Goal: Task Accomplishment & Management: Manage account settings

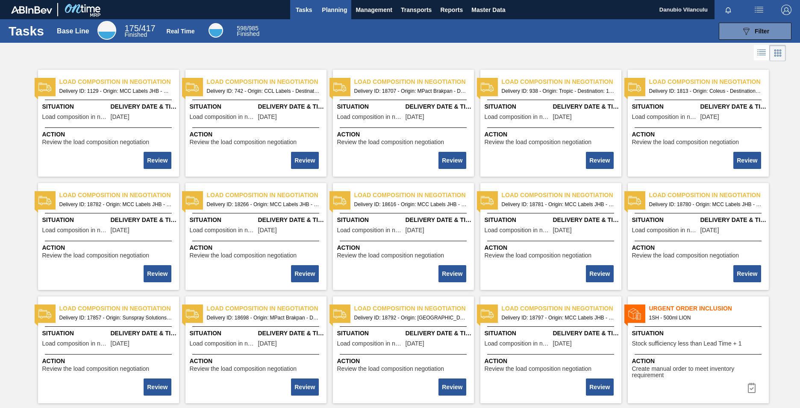
click at [342, 7] on span "Planning" at bounding box center [334, 10] width 25 height 10
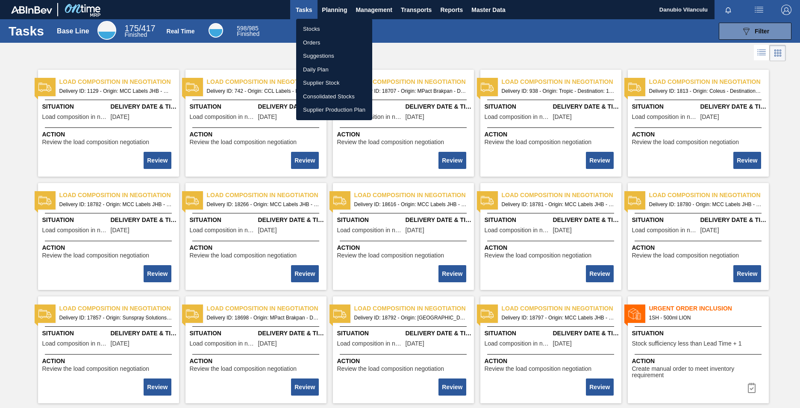
click at [340, 7] on div at bounding box center [400, 204] width 800 height 408
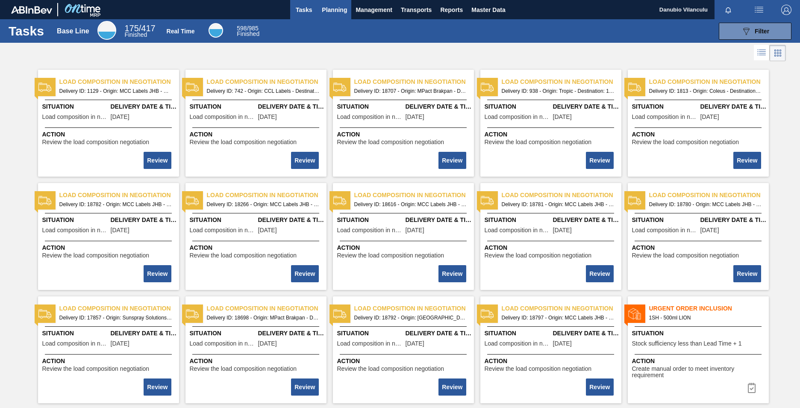
click at [332, 7] on span "Planning" at bounding box center [334, 10] width 25 height 10
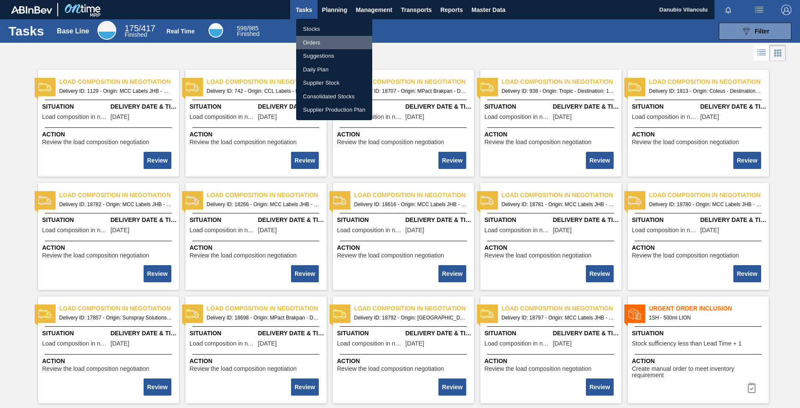
click at [322, 42] on li "Orders" at bounding box center [334, 43] width 76 height 14
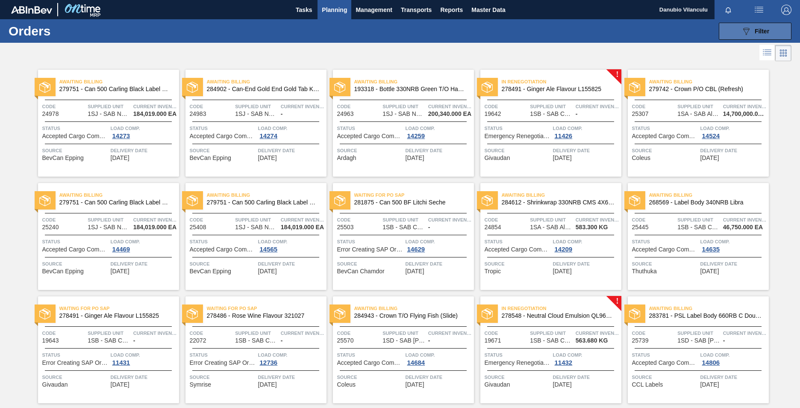
click at [741, 29] on icon "089F7B8B-B2A5-4AFE-B5C0-19BA573D28AC" at bounding box center [746, 31] width 10 height 10
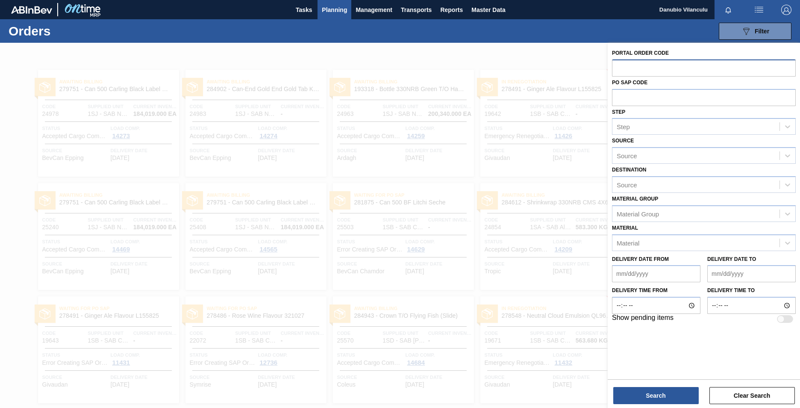
click at [678, 64] on input "text" at bounding box center [704, 67] width 184 height 16
paste input "31444"
type input "31444"
paste input "31444"
type input "31444"
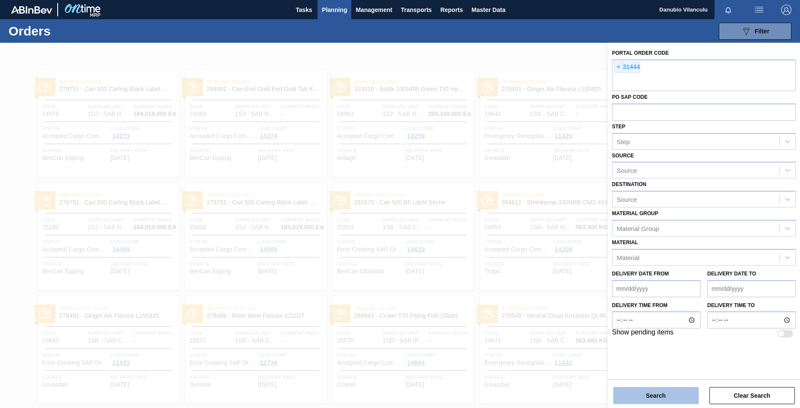
click at [654, 393] on button "Search" at bounding box center [655, 395] width 85 height 17
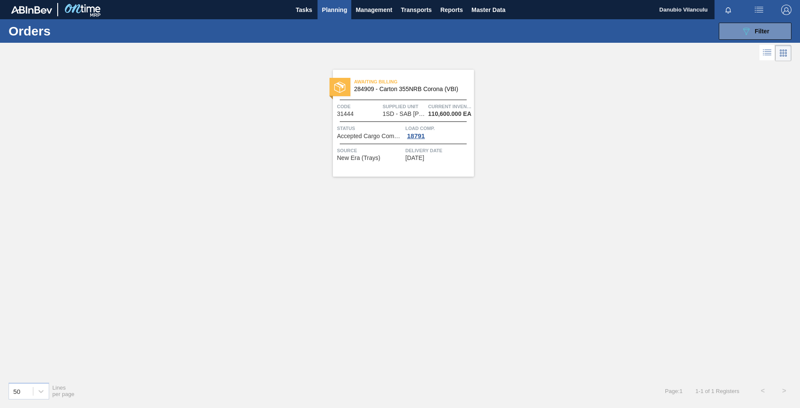
click at [437, 103] on span "Current inventory" at bounding box center [450, 106] width 44 height 9
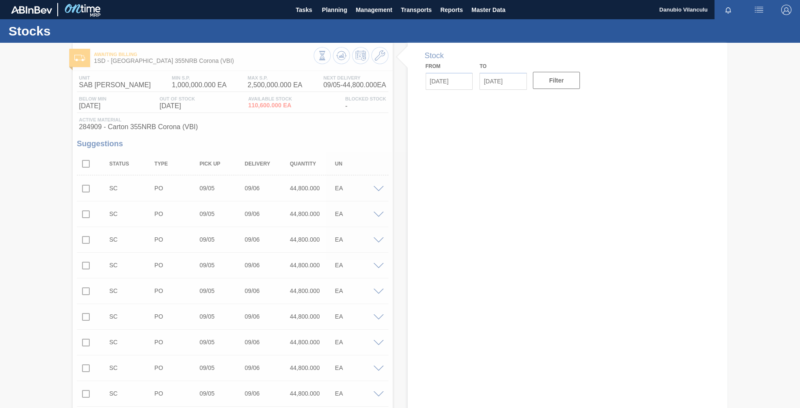
type input "[DATE]"
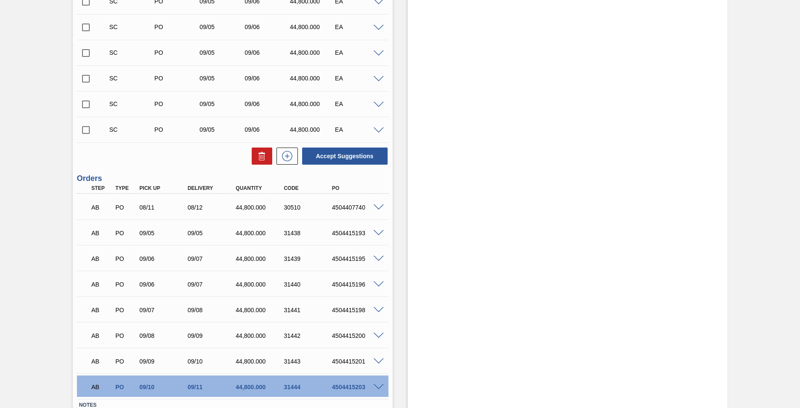
scroll to position [1282, 0]
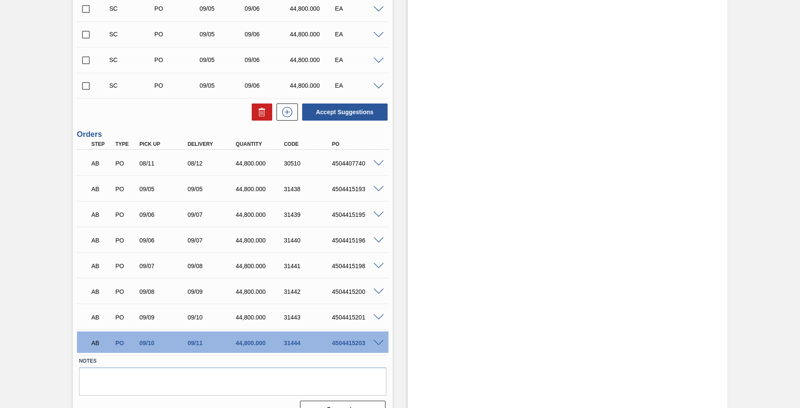
click at [379, 163] on span at bounding box center [379, 163] width 10 height 6
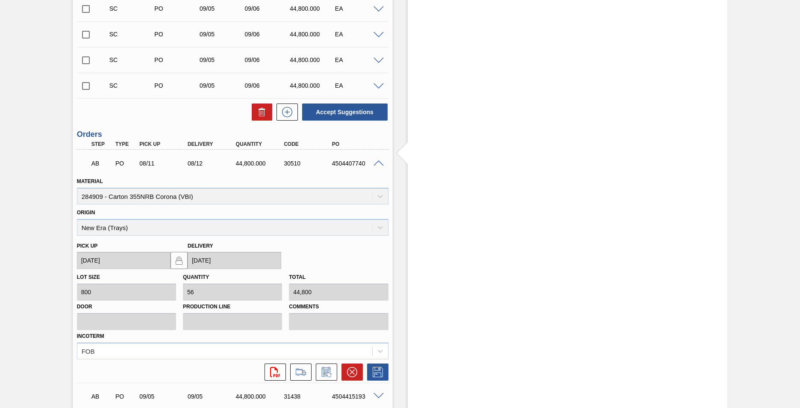
click at [377, 165] on span at bounding box center [379, 163] width 10 height 6
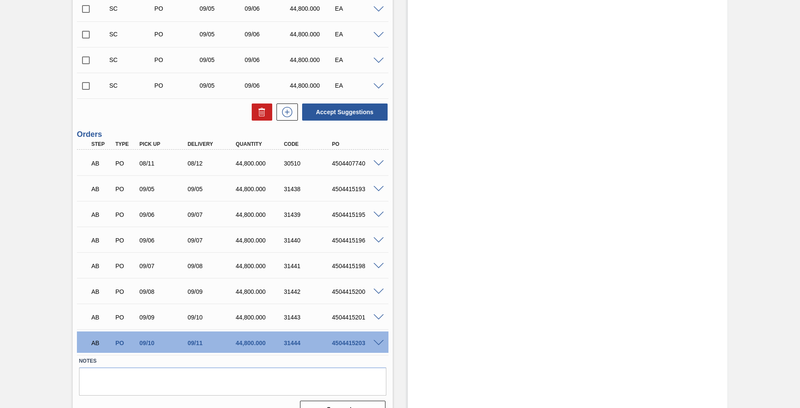
click at [377, 344] on span at bounding box center [379, 343] width 10 height 6
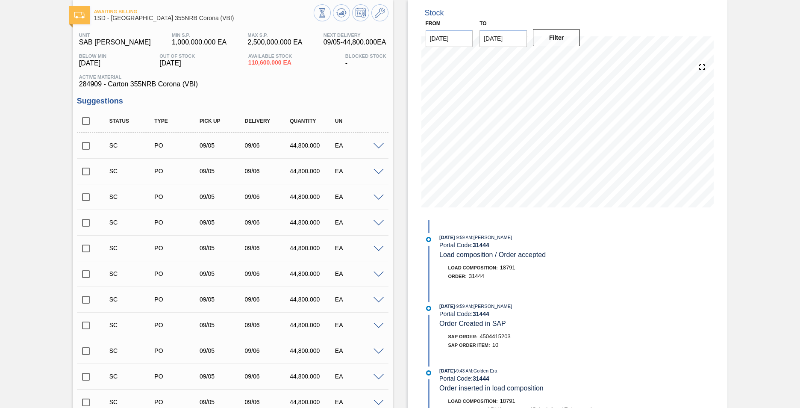
scroll to position [0, 0]
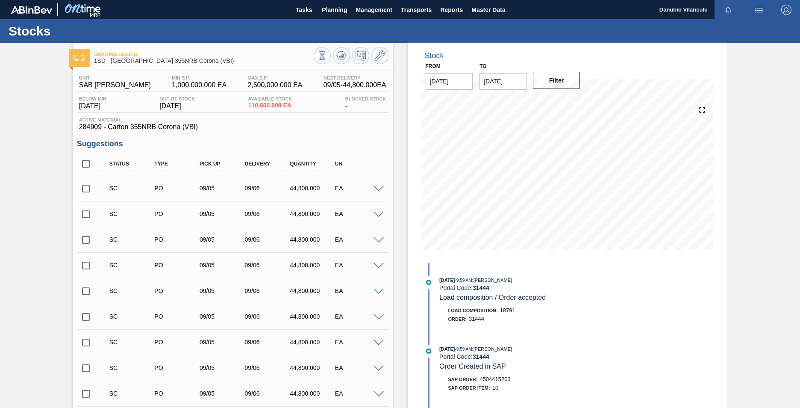
click at [79, 8] on img at bounding box center [82, 9] width 41 height 19
click at [338, 8] on span "Planning" at bounding box center [334, 10] width 25 height 10
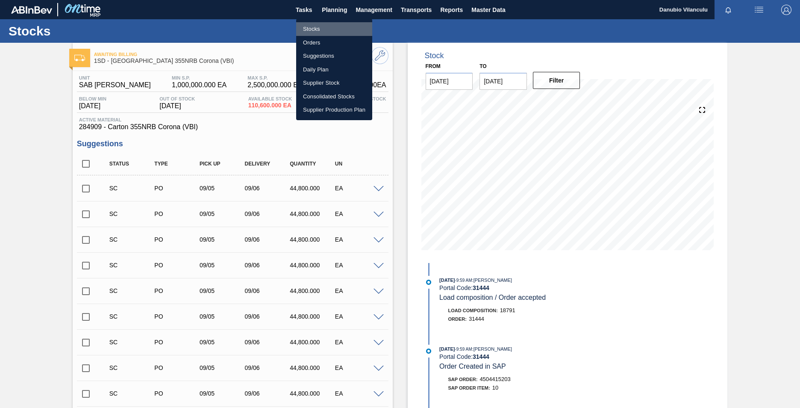
click at [316, 27] on li "Stocks" at bounding box center [334, 29] width 76 height 14
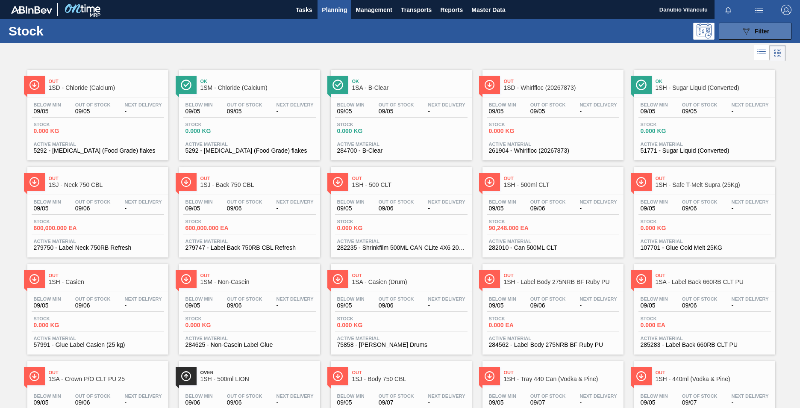
click at [752, 33] on div "089F7B8B-B2A5-4AFE-B5C0-19BA573D28AC Filter" at bounding box center [755, 31] width 28 height 10
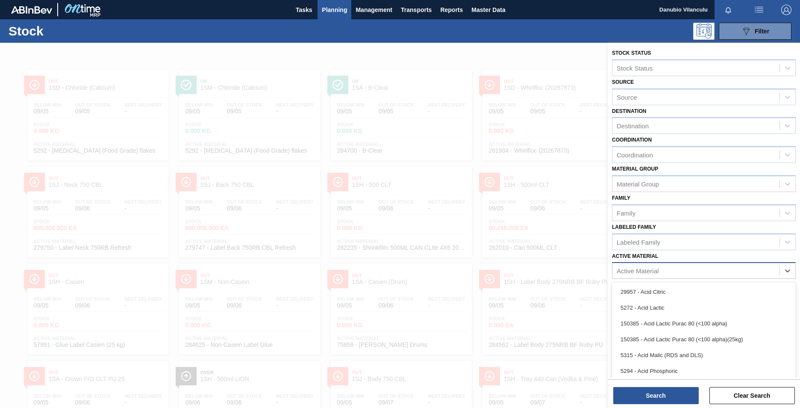
click at [704, 268] on div "Active Material" at bounding box center [696, 271] width 167 height 12
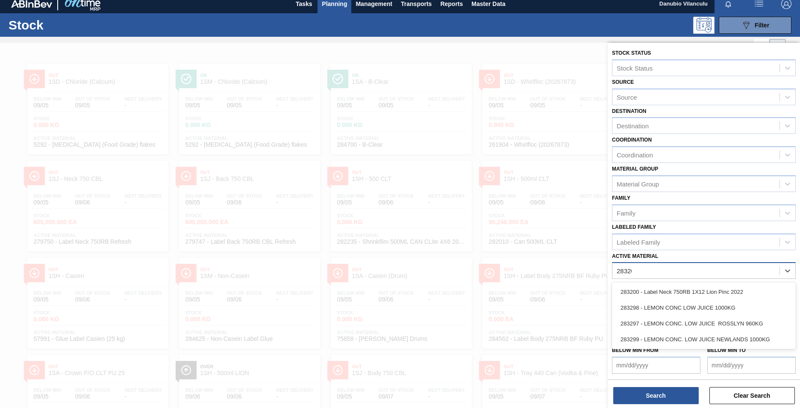
type Material "283200"
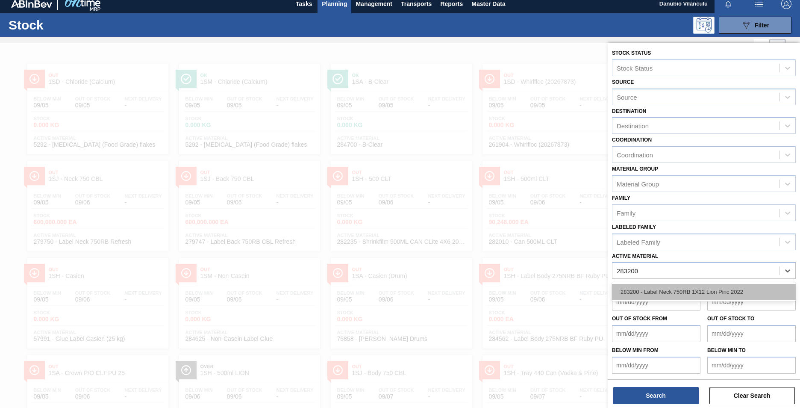
click at [704, 290] on div "283200 - Label Neck 750RB 1X12 Lion Pinc 2022" at bounding box center [704, 292] width 184 height 16
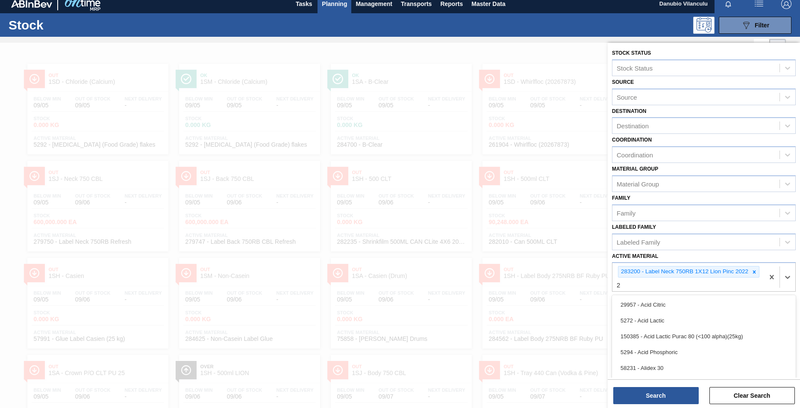
scroll to position [25, 0]
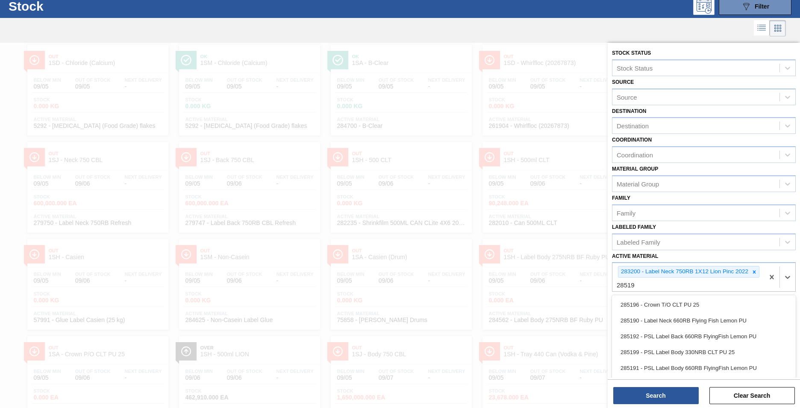
type Material "285191"
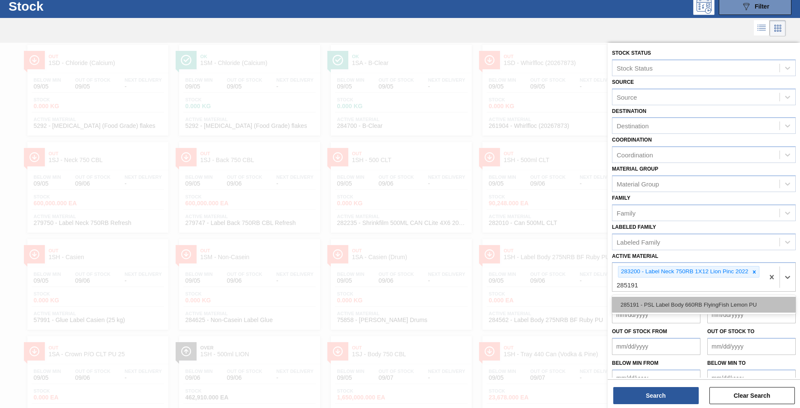
click at [651, 306] on div "285191 - PSL Label Body 660RB FlyingFish Lemon PU" at bounding box center [704, 305] width 184 height 16
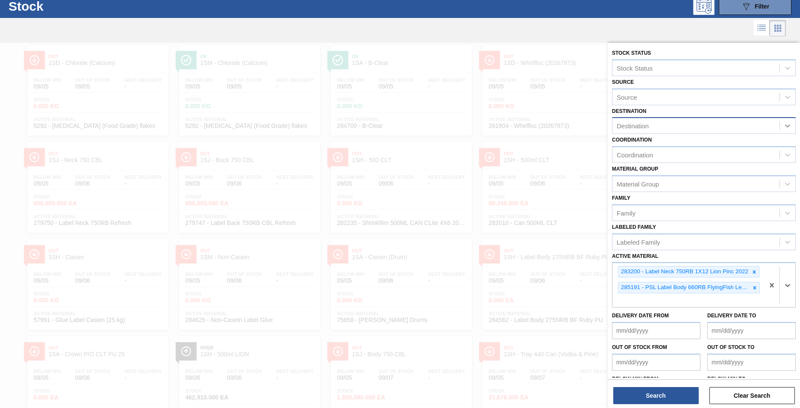
click at [782, 125] on div at bounding box center [787, 125] width 15 height 15
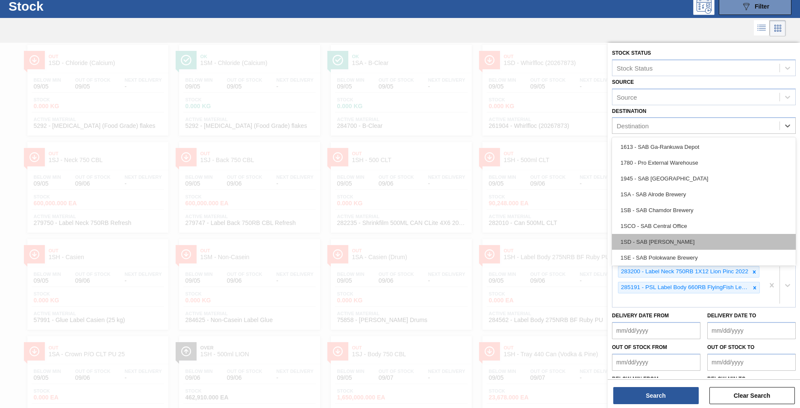
click at [669, 241] on div "1SD - SAB [PERSON_NAME]" at bounding box center [704, 242] width 184 height 16
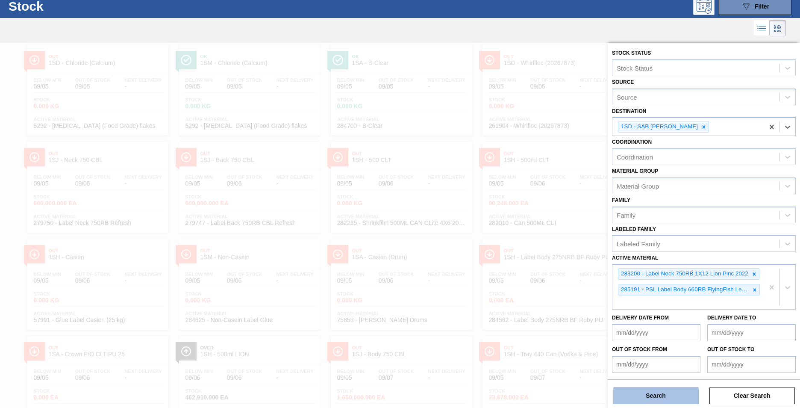
click at [654, 398] on button "Search" at bounding box center [655, 395] width 85 height 17
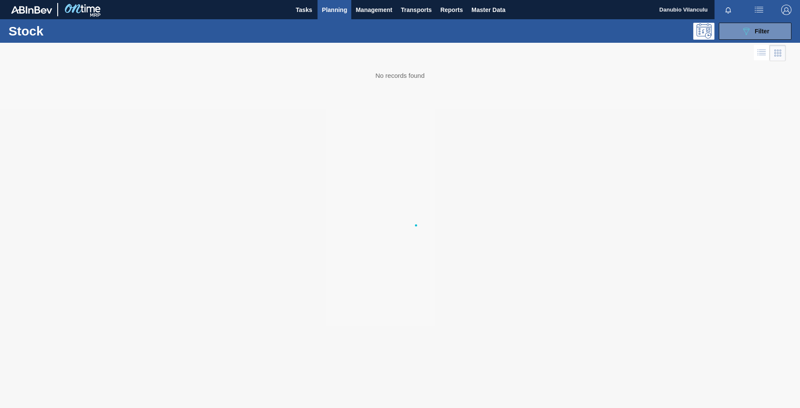
scroll to position [0, 0]
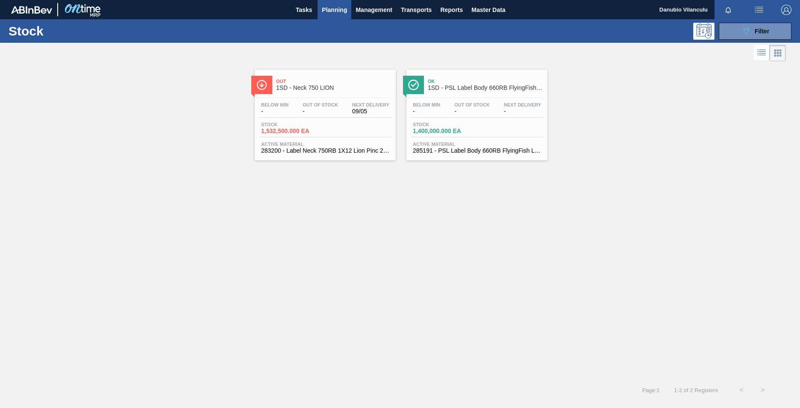
click at [476, 118] on div "Below Min - Out Of Stock - Next Delivery - Stock 1,400,000.000 EA Active Materi…" at bounding box center [477, 127] width 141 height 58
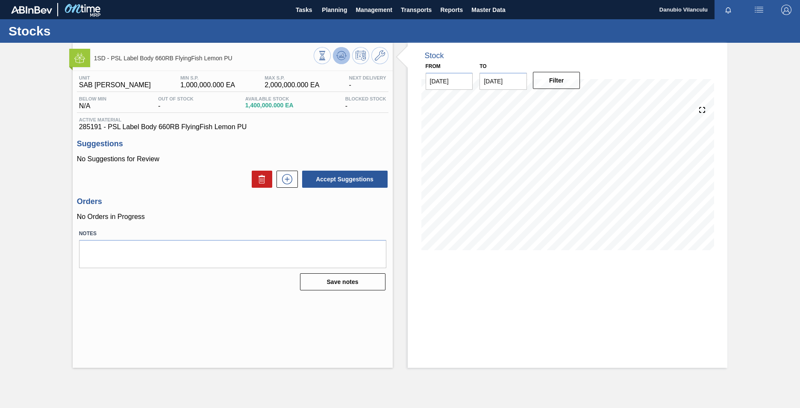
click at [339, 57] on icon at bounding box center [342, 55] width 6 height 4
click at [382, 58] on icon at bounding box center [380, 55] width 10 height 10
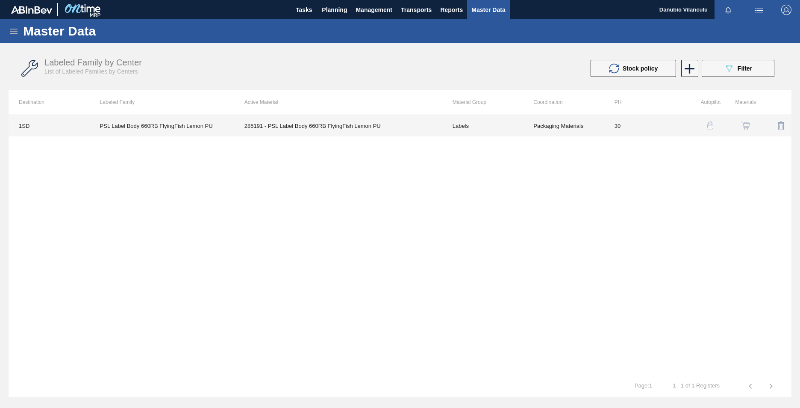
click at [267, 123] on td "285191 - PSL Label Body 660RB FlyingFish Lemon PU" at bounding box center [338, 125] width 208 height 21
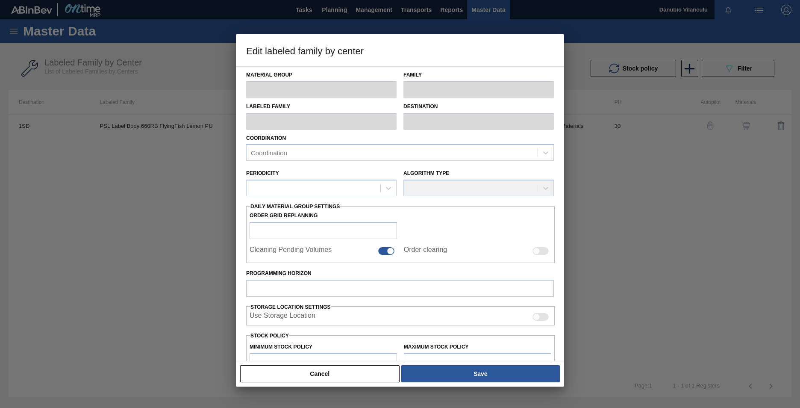
type input "Labels"
type input "660RB"
type input "PSL Label Body 660RB FlyingFish Lemon PU"
type input "1SD - SAB [PERSON_NAME]"
type input "30"
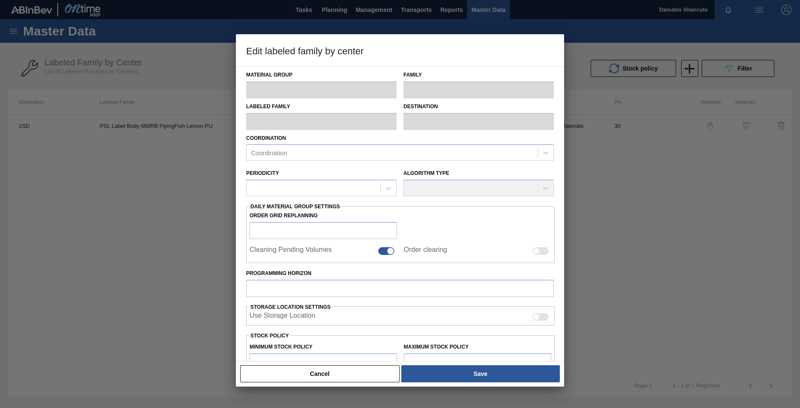
type input "1,000,000"
type input "2,000,000"
type input "100"
type input "2,000,000.000"
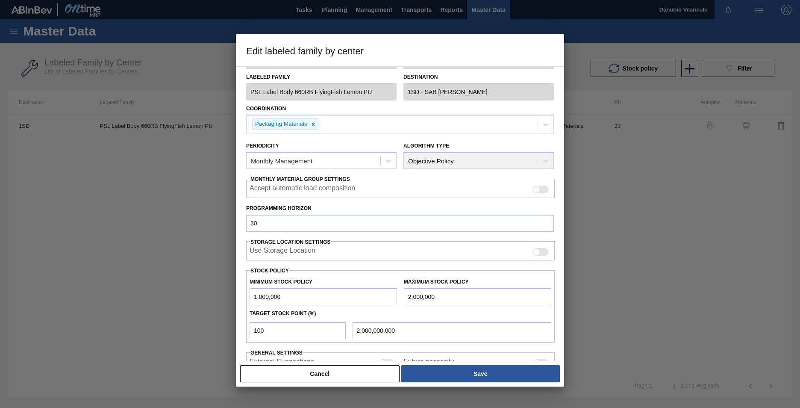
scroll to position [85, 0]
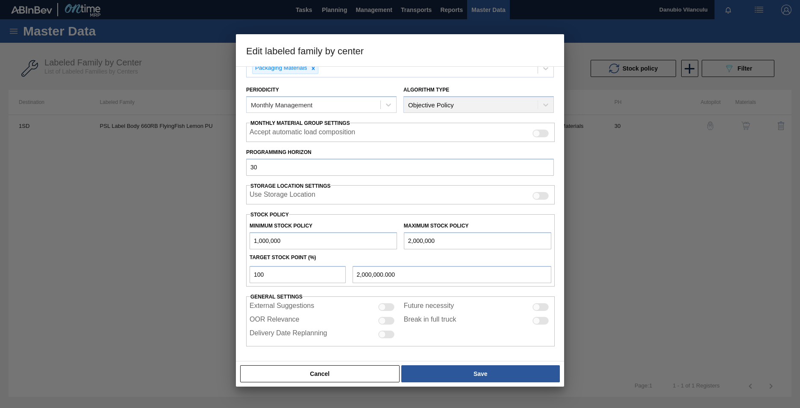
click at [257, 241] on input "1,000,000" at bounding box center [323, 240] width 147 height 17
type input "2,000,000"
click at [411, 240] on input "2,000,000" at bounding box center [477, 240] width 147 height 17
type input "4"
type input "4.000"
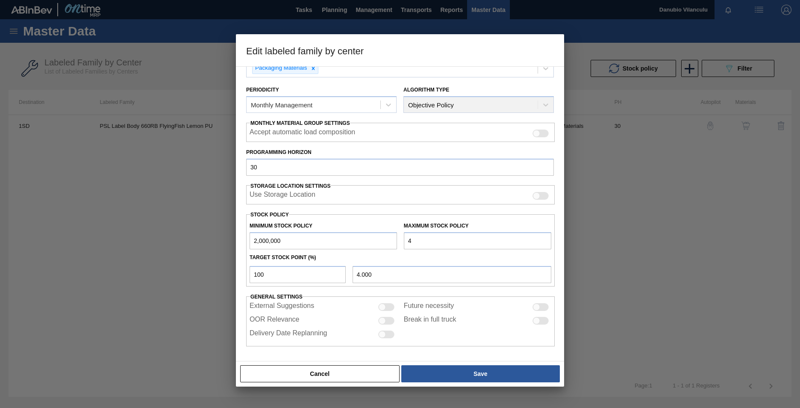
type input "40"
type input "40.000"
type input "400"
type input "400.000"
type input "4,000"
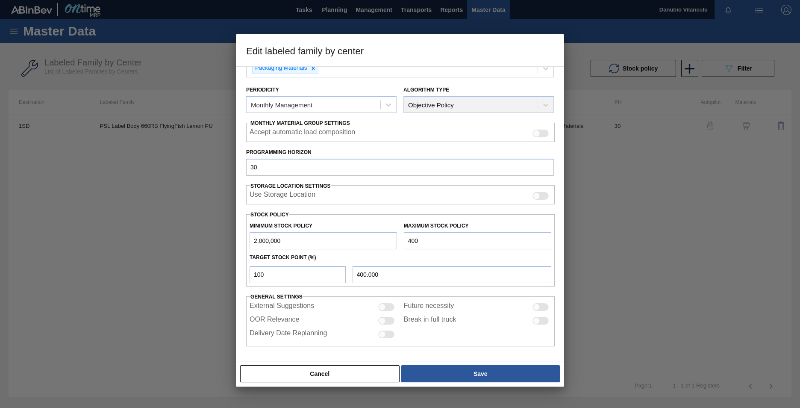
type input "4,000.000"
type input "40,000"
type input "40,000.000"
type input "400,000"
type input "400,000.000"
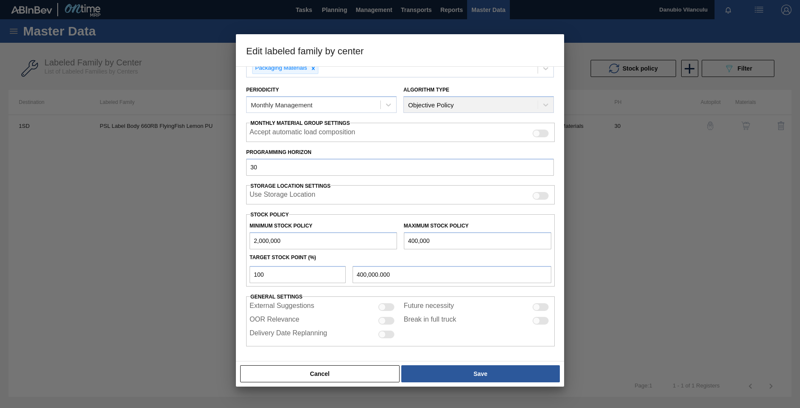
type input "4,000,000"
type input "4,000,000.000"
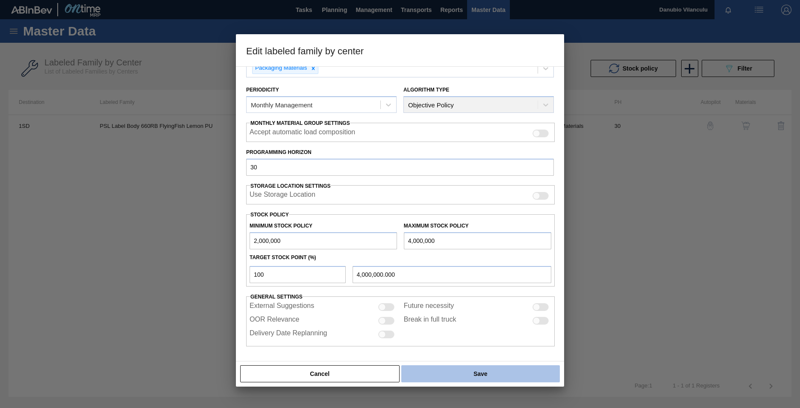
type input "4,000,000"
click at [469, 377] on button "Save" at bounding box center [480, 373] width 159 height 17
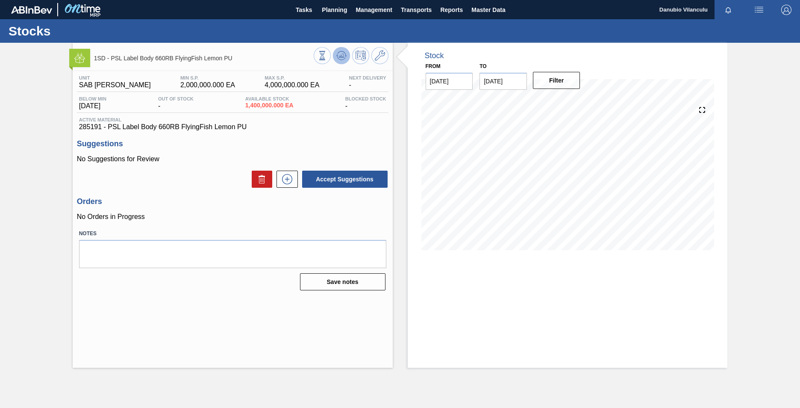
click at [343, 59] on icon at bounding box center [341, 55] width 10 height 10
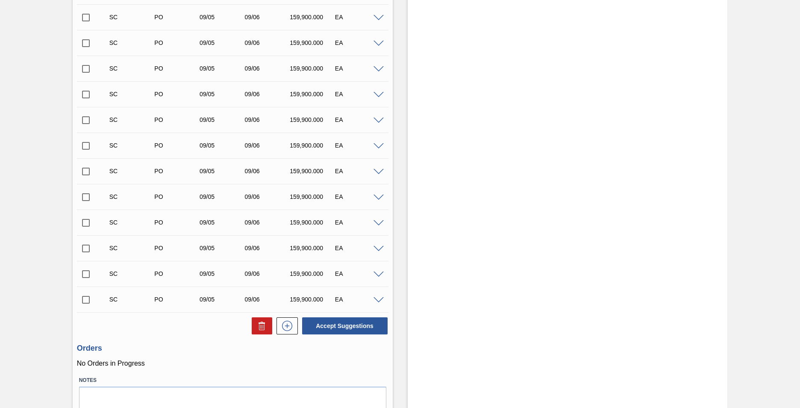
scroll to position [336, 0]
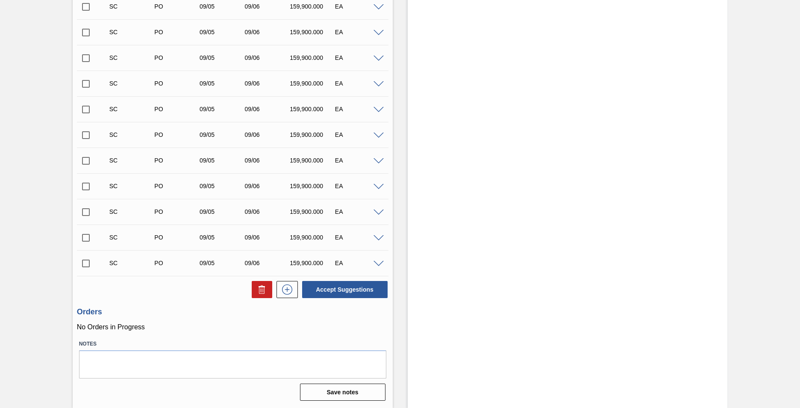
click at [377, 262] on span at bounding box center [379, 264] width 10 height 6
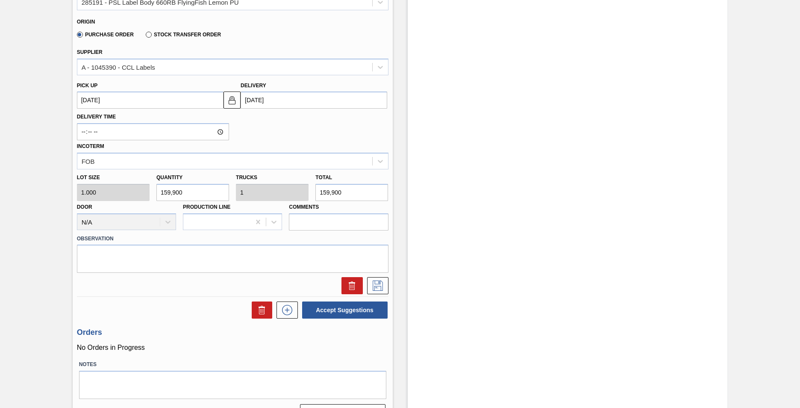
scroll to position [635, 0]
click at [345, 191] on input "159,900" at bounding box center [351, 191] width 73 height 17
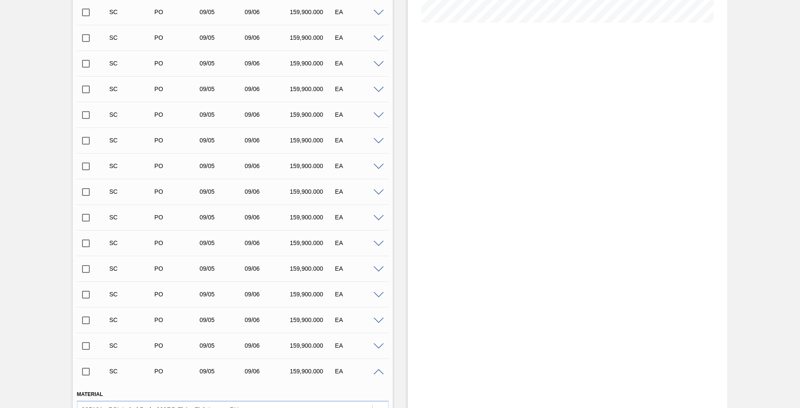
scroll to position [14, 0]
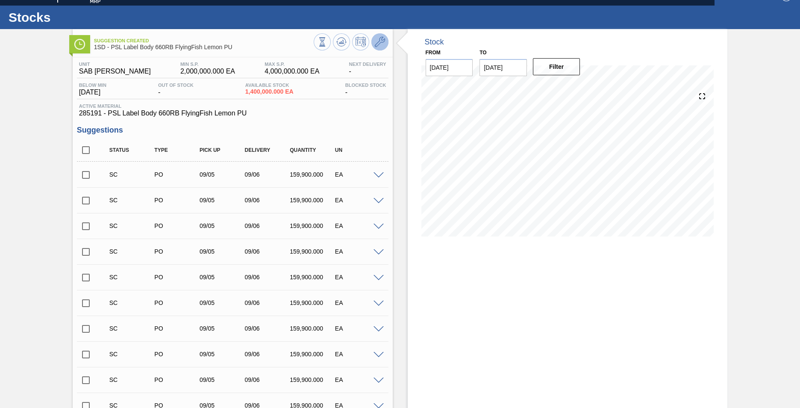
click at [381, 41] on icon at bounding box center [380, 42] width 10 height 10
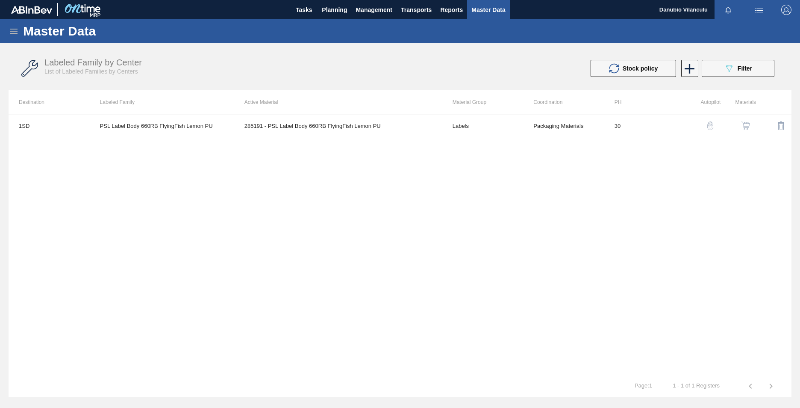
click at [749, 124] on img "button" at bounding box center [746, 125] width 9 height 9
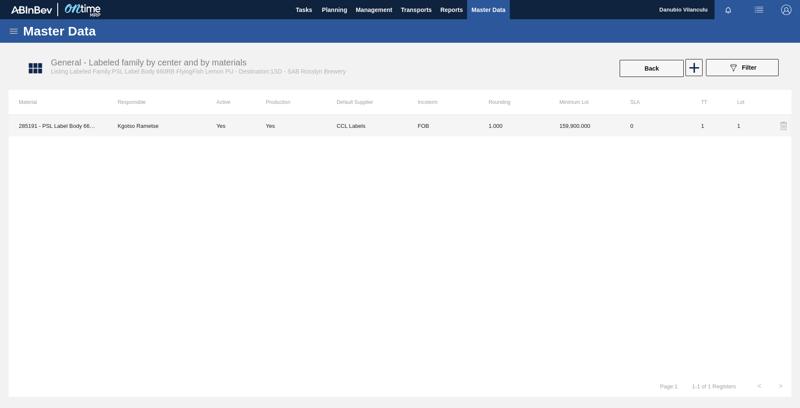
click at [372, 126] on td "CCL Labels" at bounding box center [372, 125] width 71 height 21
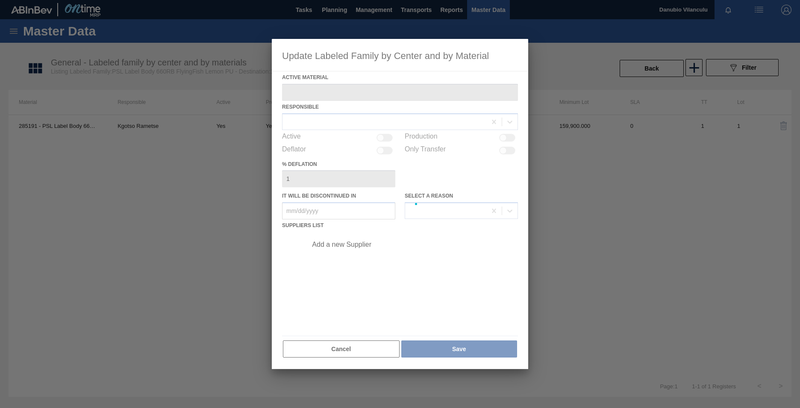
type Material "285191 - PSL Label Body 660RB FlyingFish Lemon PU"
checkbox input "true"
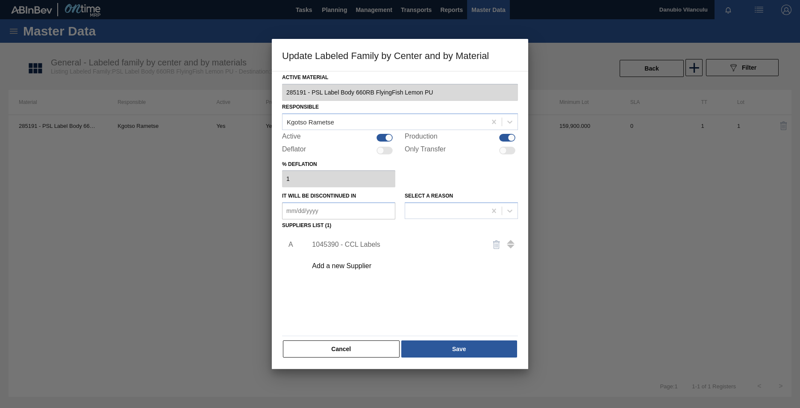
click at [357, 241] on div "1045390 - CCL Labels" at bounding box center [396, 245] width 168 height 8
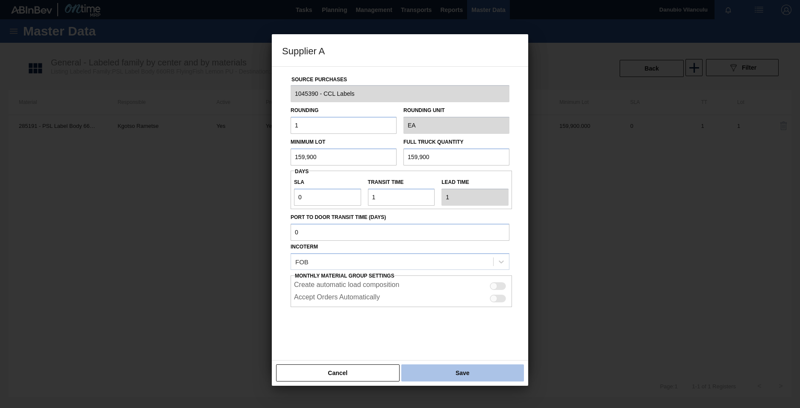
click at [478, 374] on button "Save" at bounding box center [462, 372] width 123 height 17
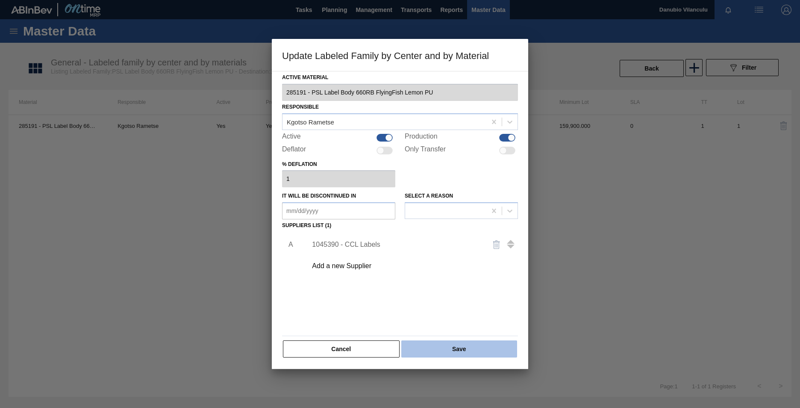
click at [462, 343] on button "Save" at bounding box center [459, 348] width 116 height 17
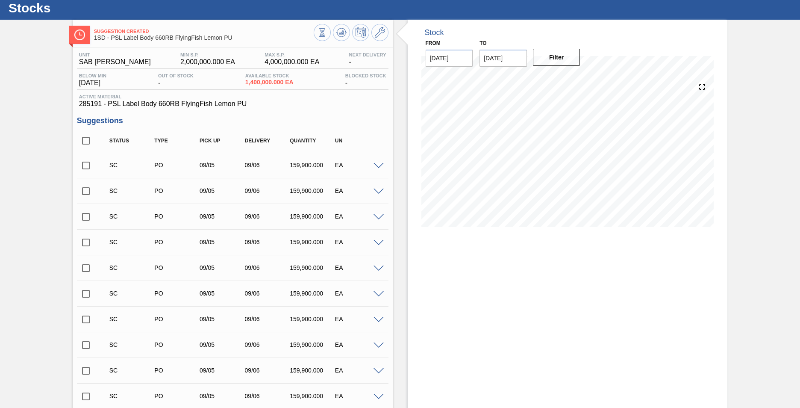
scroll to position [43, 0]
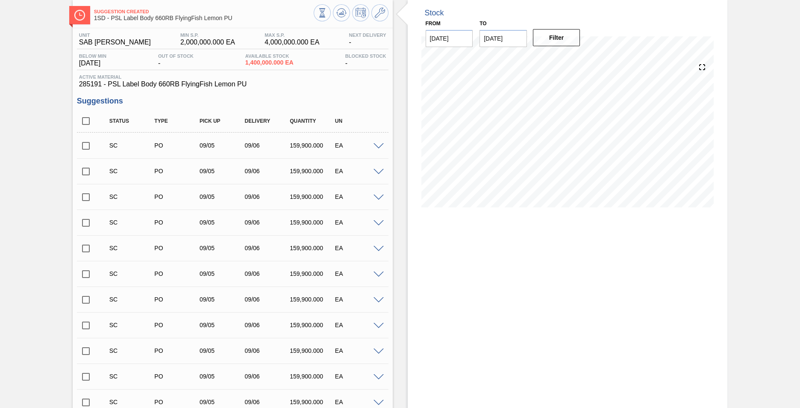
click at [378, 143] on span at bounding box center [379, 146] width 10 height 6
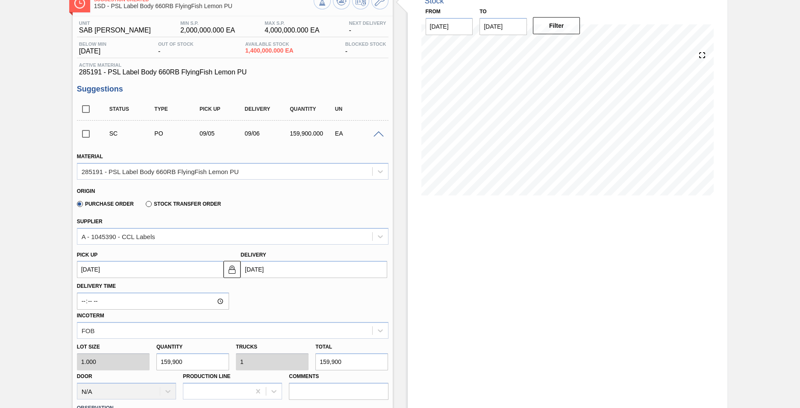
scroll to position [0, 0]
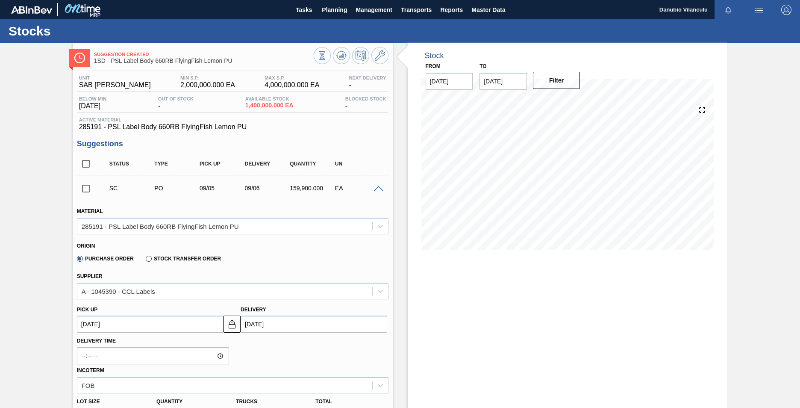
click at [377, 191] on span at bounding box center [379, 189] width 10 height 6
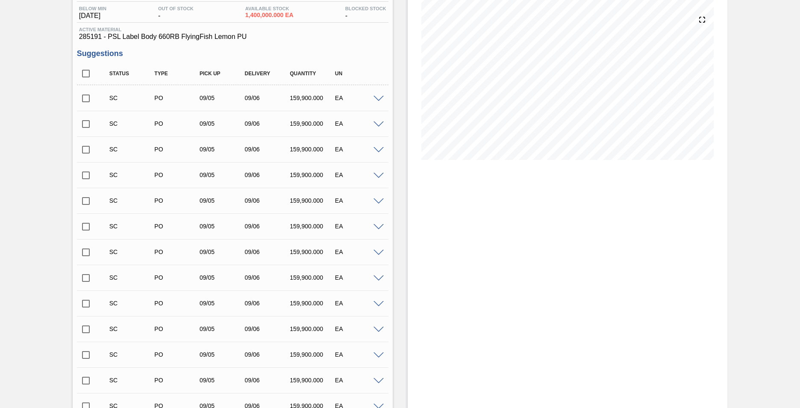
scroll to position [79, 0]
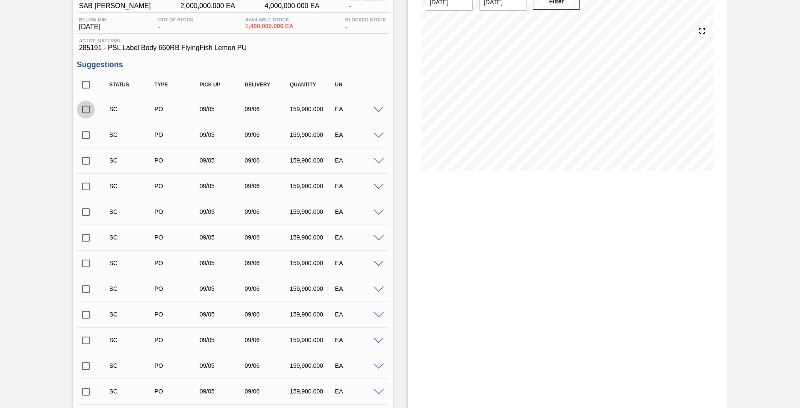
click at [85, 114] on input "checkbox" at bounding box center [86, 109] width 18 height 18
click at [83, 112] on input "checkbox" at bounding box center [86, 109] width 18 height 18
checkbox input "false"
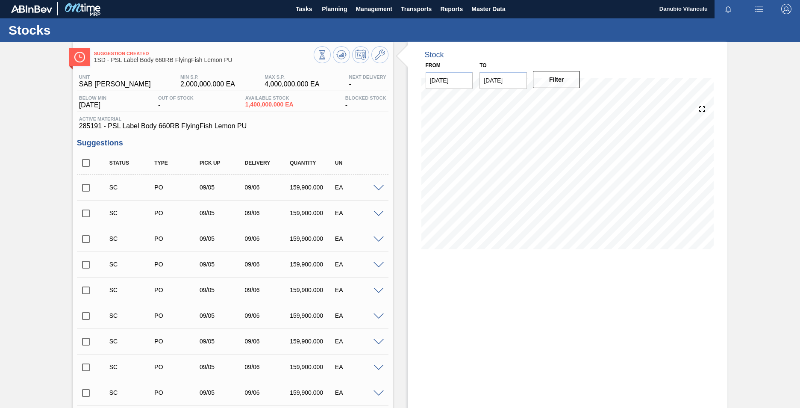
scroll to position [0, 0]
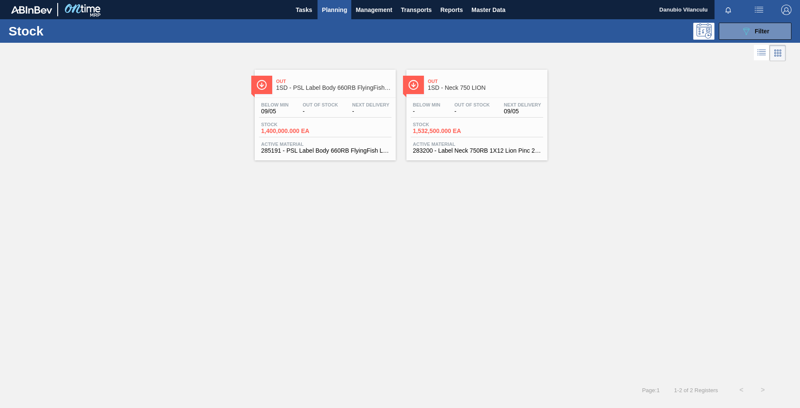
click at [471, 114] on span "-" at bounding box center [471, 111] width 35 height 6
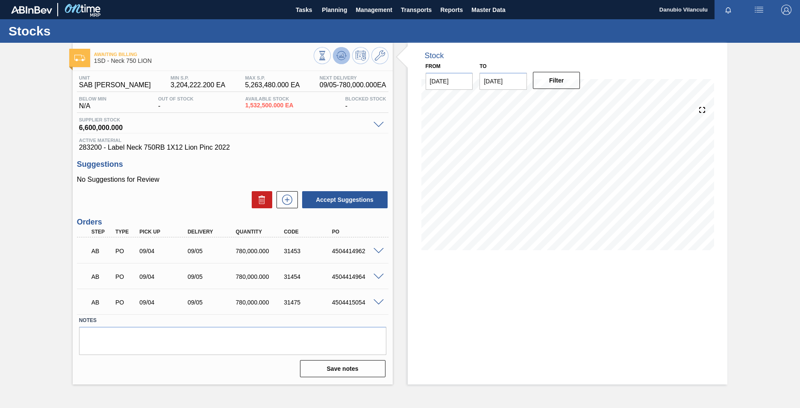
click at [337, 54] on icon at bounding box center [341, 55] width 10 height 10
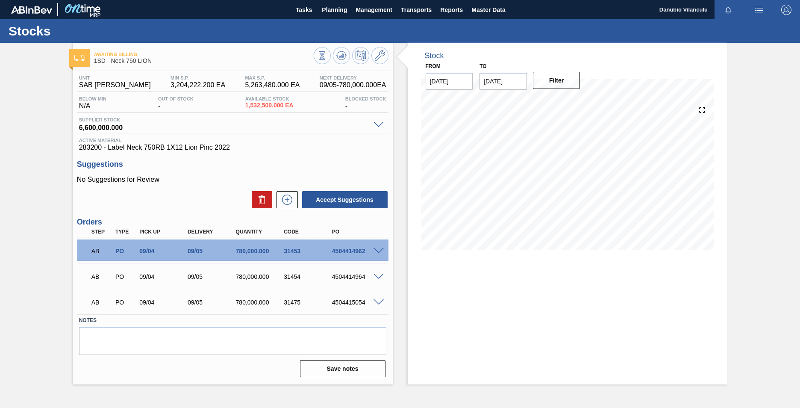
click at [202, 86] on span "3,204,222.200 EA" at bounding box center [198, 85] width 55 height 8
click at [260, 83] on span "5,263,480.000 EA" at bounding box center [272, 85] width 55 height 8
click at [378, 57] on icon at bounding box center [380, 55] width 10 height 10
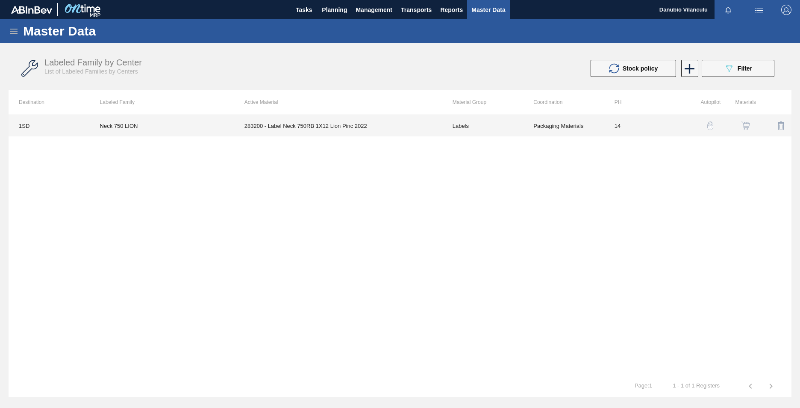
click at [166, 129] on td "Neck 750 LION" at bounding box center [162, 125] width 144 height 21
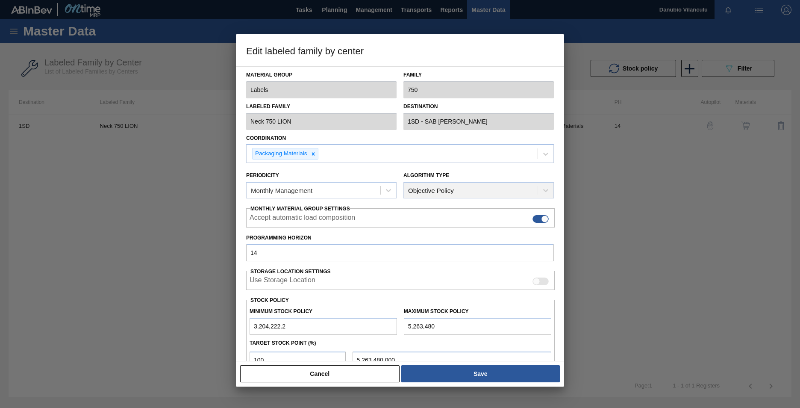
type input "Labels"
type input "750"
type input "Neck 750 LION"
type input "1SD - SAB [PERSON_NAME]"
type input "14"
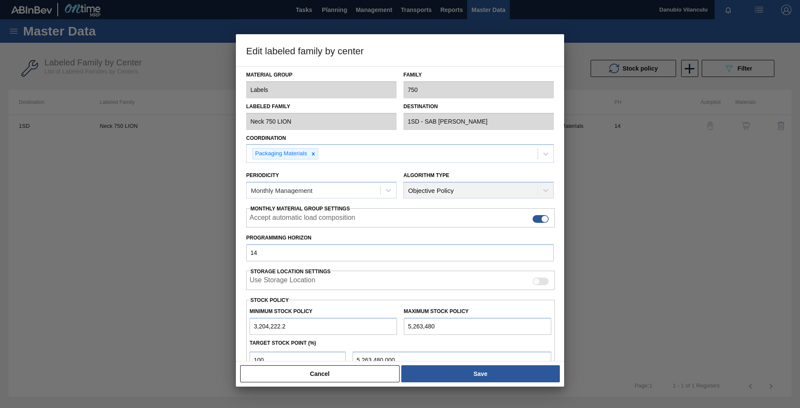
type input "3,204,222.2"
type input "5,263,480"
type input "100"
type input "5,263,480.000"
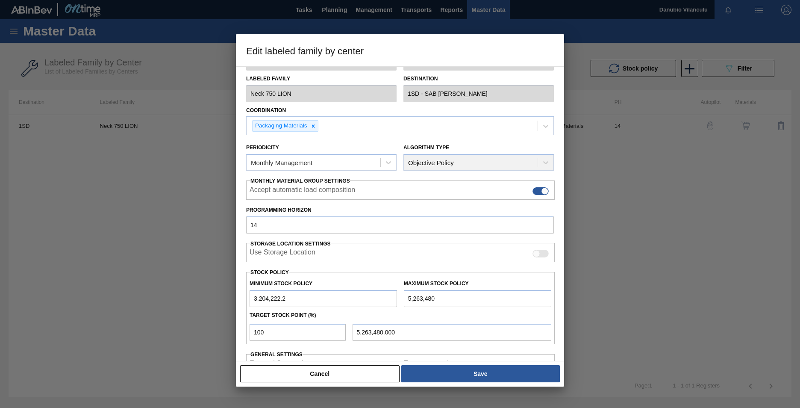
scroll to position [43, 0]
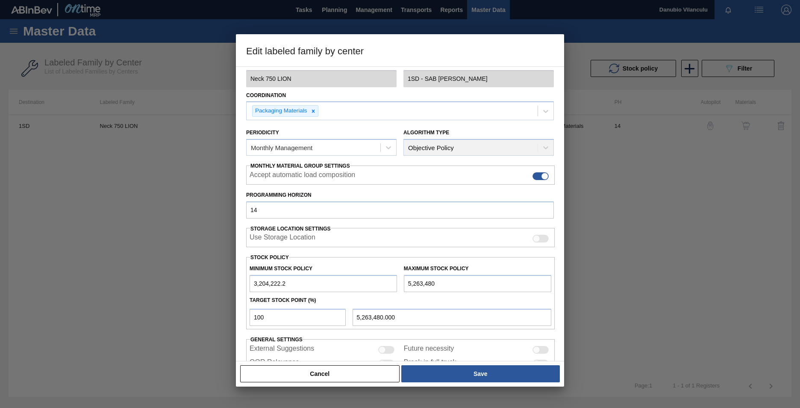
click at [408, 283] on input "5,263,480" at bounding box center [477, 283] width 147 height 17
type input "15,263,480"
type input "15,263,480.000"
type input "15,263,480"
click at [270, 321] on input "100" at bounding box center [298, 317] width 96 height 17
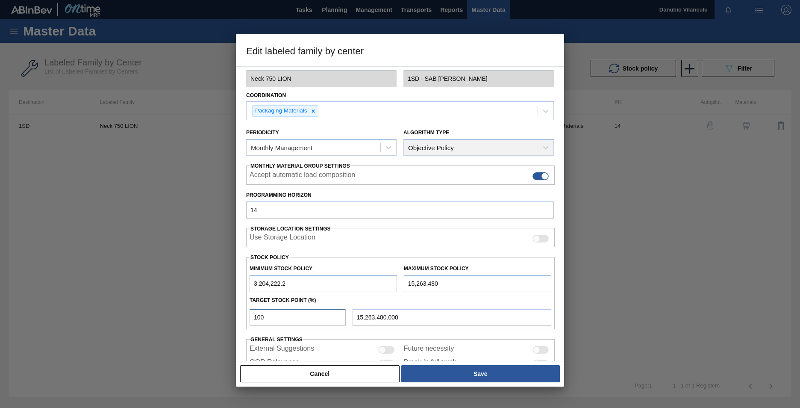
type input "10"
type input "4,410,147.980"
type input "1"
type input "3,324,814.778"
type input "3,204,222.200"
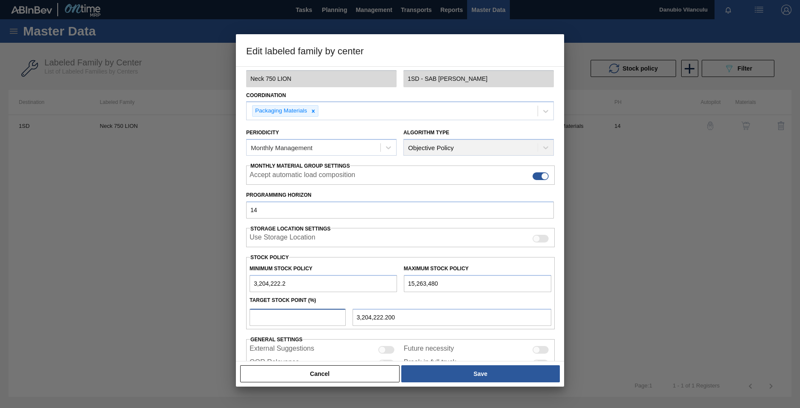
type input "0"
type input "5"
type input "3,807,185.090"
type input "50"
type input "9,233,851.100"
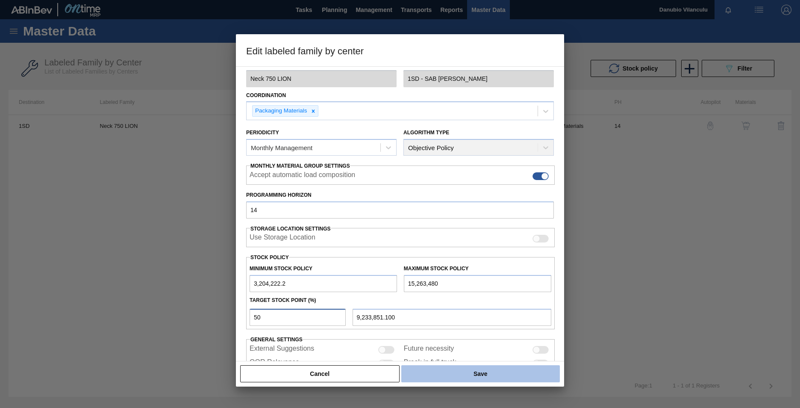
type input "50"
click at [482, 368] on button "Save" at bounding box center [480, 373] width 159 height 17
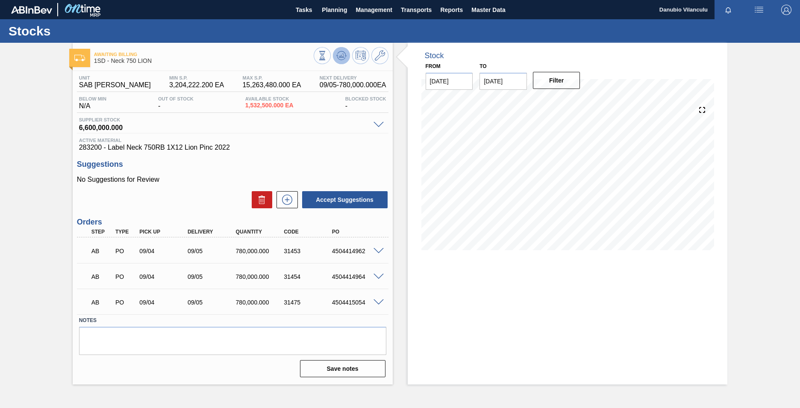
click at [343, 56] on icon at bounding box center [342, 55] width 6 height 4
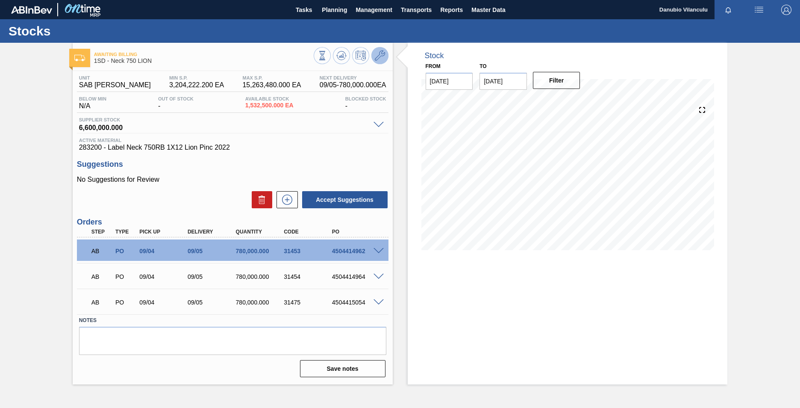
click at [383, 54] on icon at bounding box center [380, 55] width 10 height 10
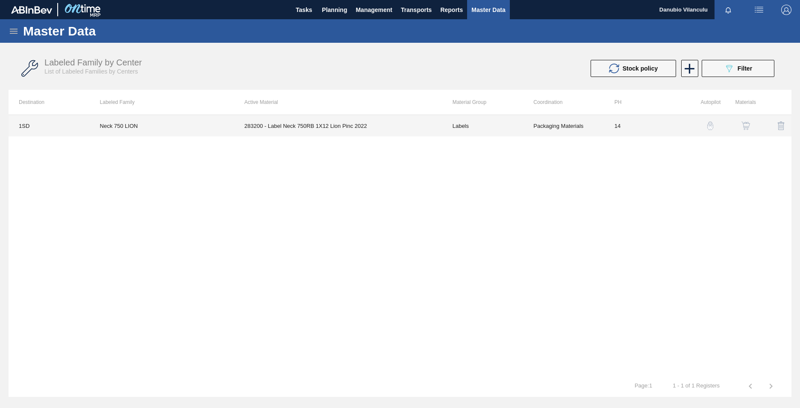
click at [302, 128] on td "283200 - Label Neck 750RB 1X12 Lion Pinc 2022" at bounding box center [338, 125] width 208 height 21
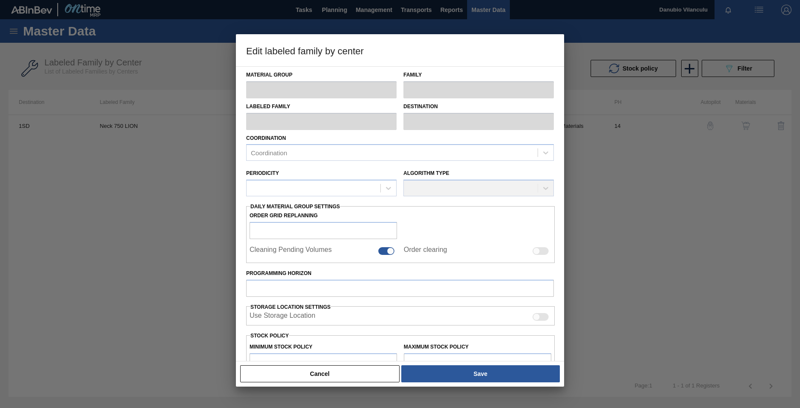
type input "Labels"
type input "750"
type input "Neck 750 LION"
type input "1SD - SAB [PERSON_NAME]"
type input "14"
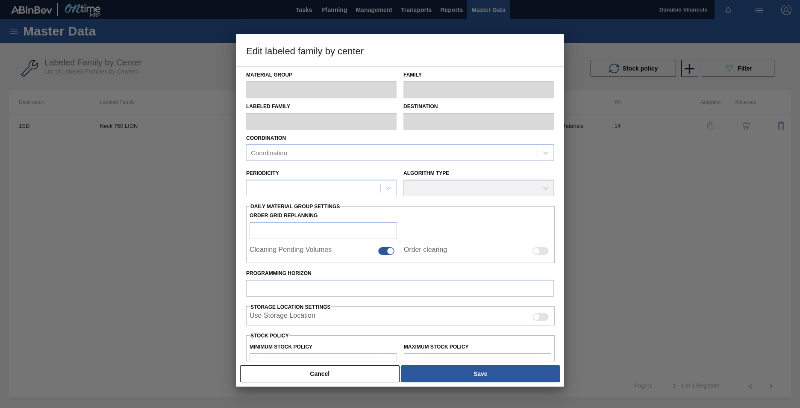
type input "3,204,222.2"
type input "15,263,480"
type input "50"
type input "9,233,851.100"
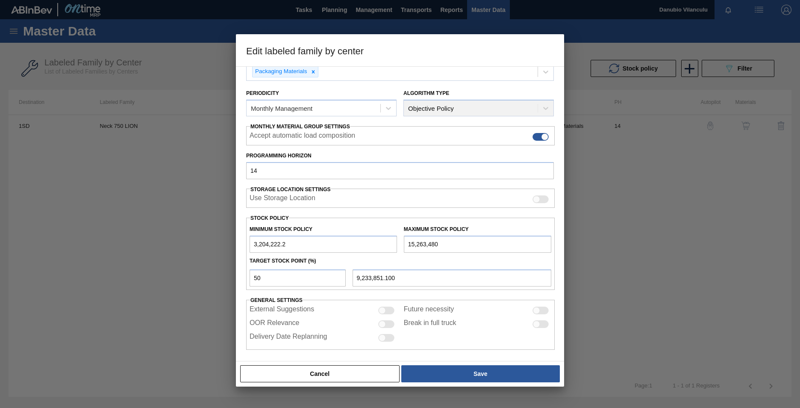
scroll to position [85, 0]
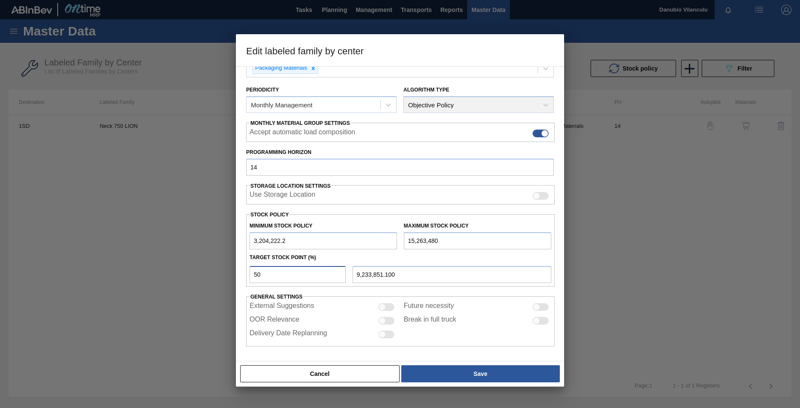
click at [282, 274] on input "50" at bounding box center [298, 274] width 96 height 17
type input "5"
type input "3,807,185.090"
type input "3,204,222.200"
type input "1"
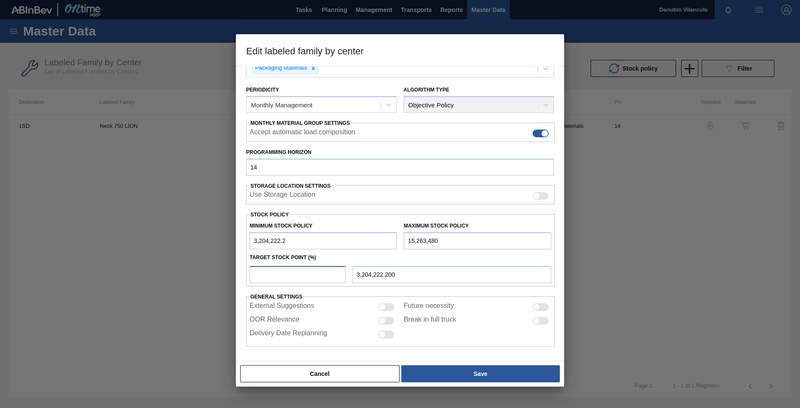
type input "3,324,814.778"
type input "10"
type input "4,410,147.980"
type input "100"
type input "15,263,480.000"
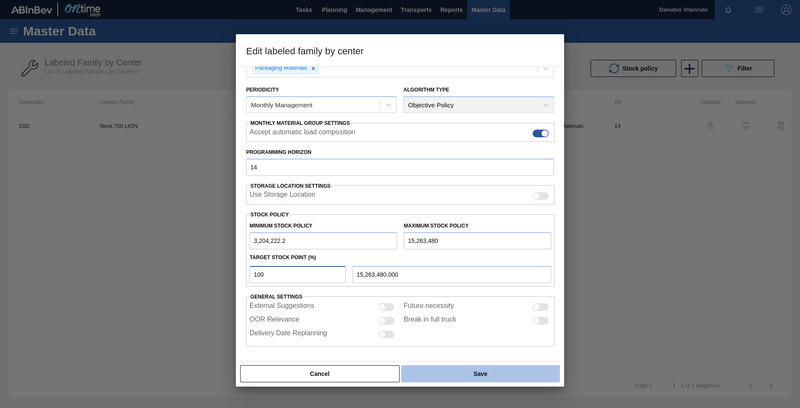
type input "100"
click at [473, 371] on button "Save" at bounding box center [480, 373] width 159 height 17
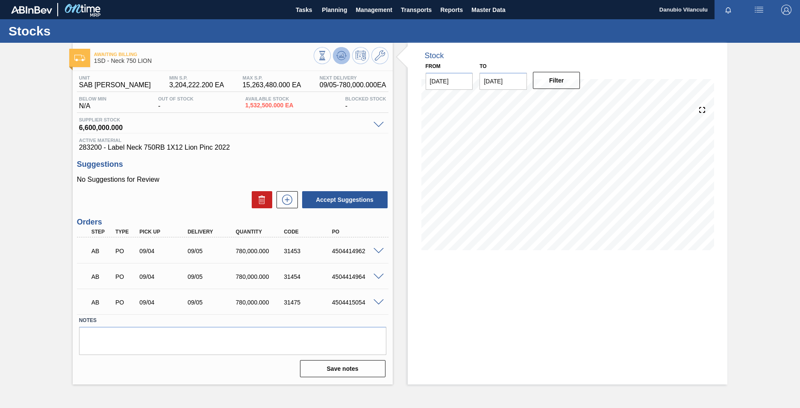
click at [342, 53] on icon at bounding box center [341, 55] width 10 height 10
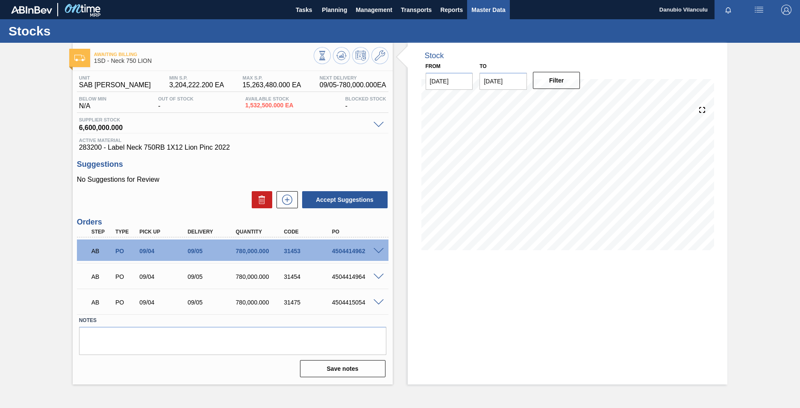
click at [492, 10] on span "Master Data" at bounding box center [489, 10] width 34 height 10
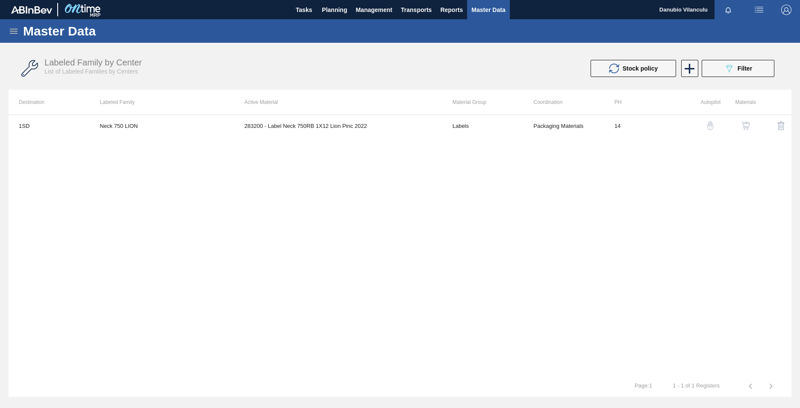
click at [748, 126] on img "button" at bounding box center [746, 125] width 9 height 9
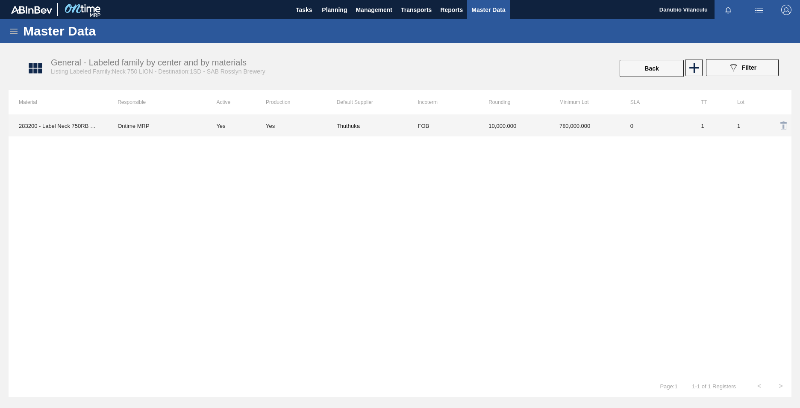
click at [268, 120] on td "Yes" at bounding box center [301, 125] width 71 height 21
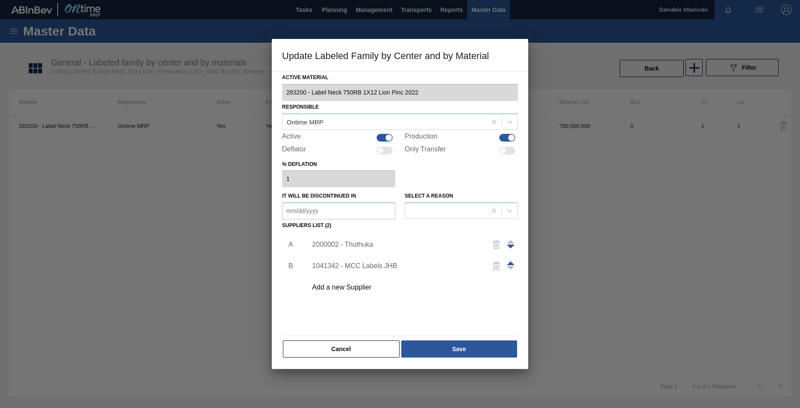
click at [357, 243] on div "2000002 - Thuthuka" at bounding box center [396, 245] width 168 height 8
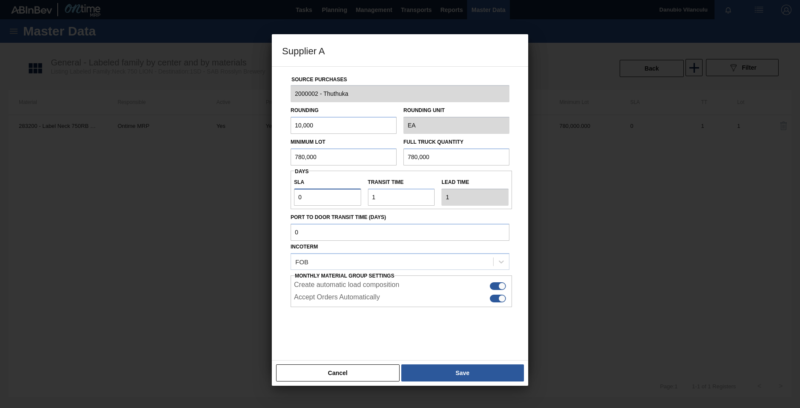
click at [321, 197] on input "0" at bounding box center [327, 197] width 67 height 17
type input "NaN"
type input "1"
type input "2"
type input "1"
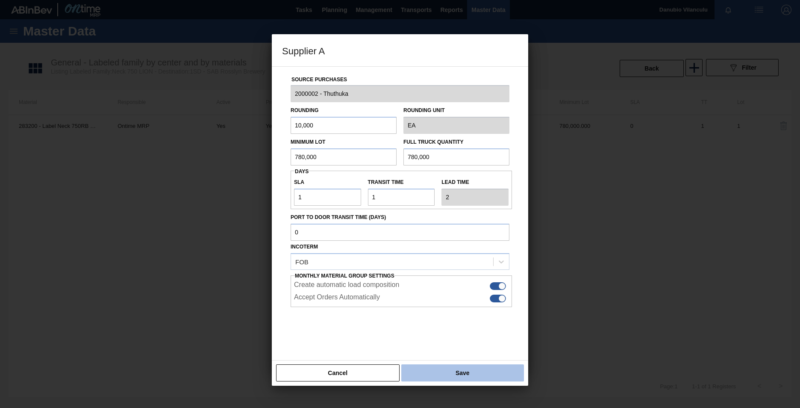
click at [475, 376] on button "Save" at bounding box center [462, 372] width 123 height 17
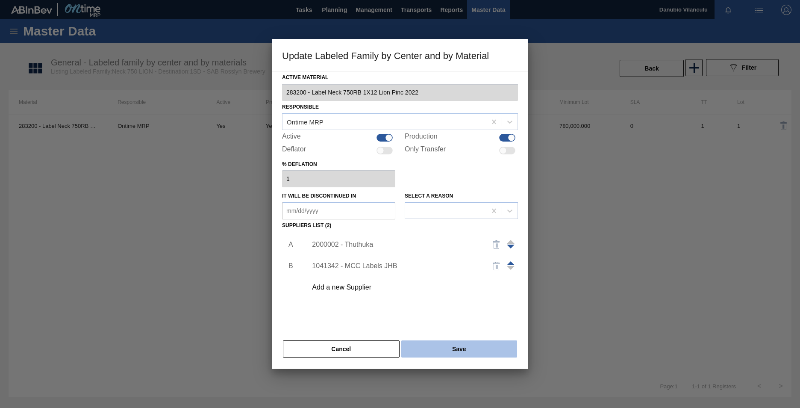
click at [475, 355] on button "Save" at bounding box center [459, 348] width 116 height 17
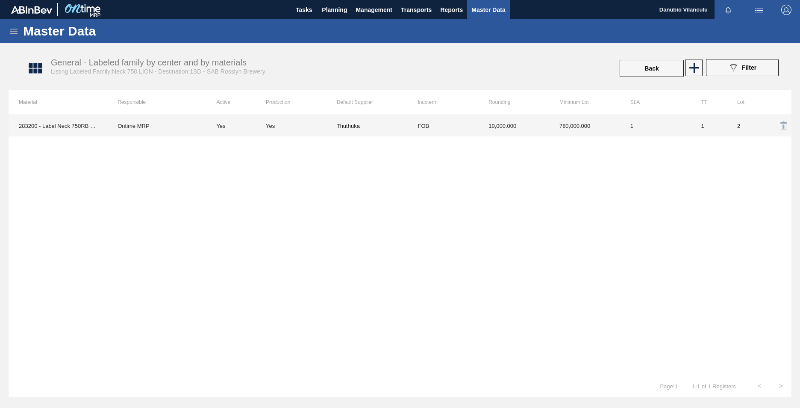
click at [421, 122] on td "FOB" at bounding box center [442, 125] width 71 height 21
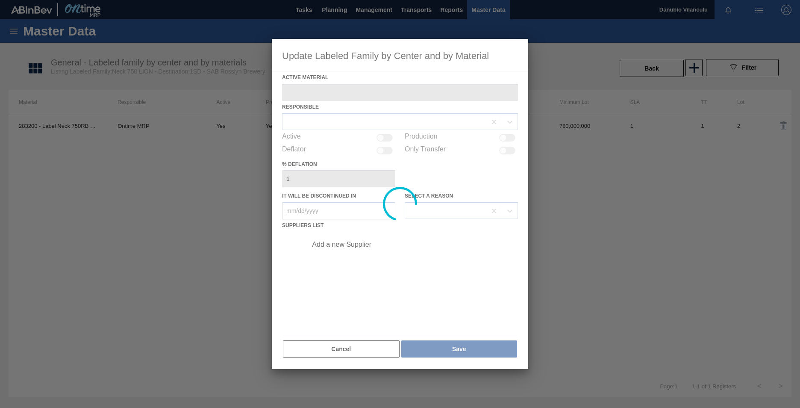
type Material "283200 - Label Neck 750RB 1X12 Lion Pinc 2022"
checkbox input "true"
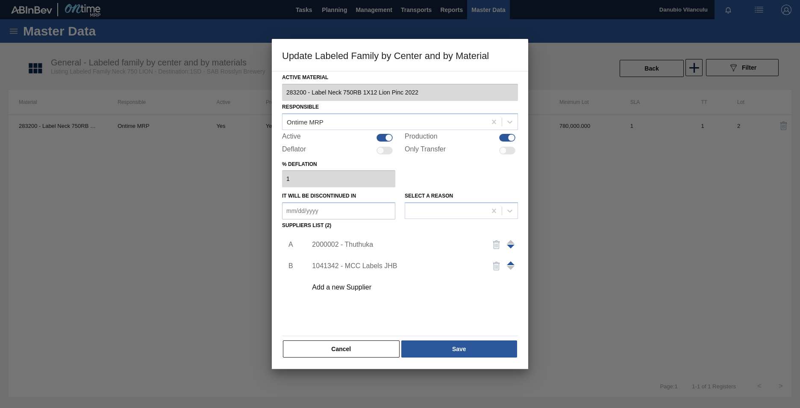
click at [355, 245] on div "2000002 - Thuthuka" at bounding box center [396, 245] width 168 height 8
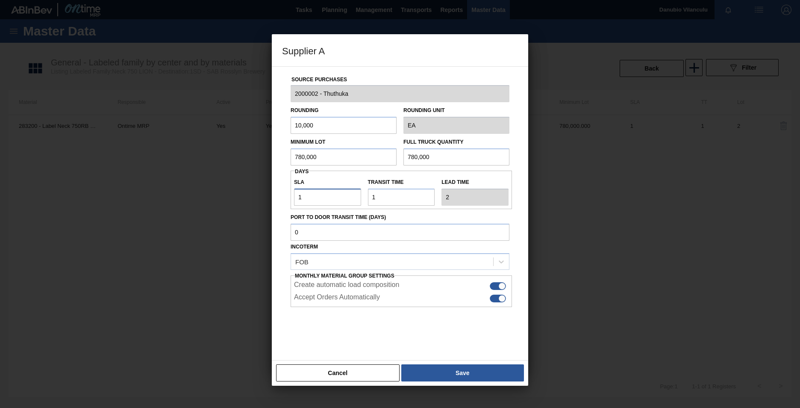
click at [323, 198] on input "1" at bounding box center [327, 197] width 67 height 17
type input "10"
type input "11"
type input "1"
type input "2"
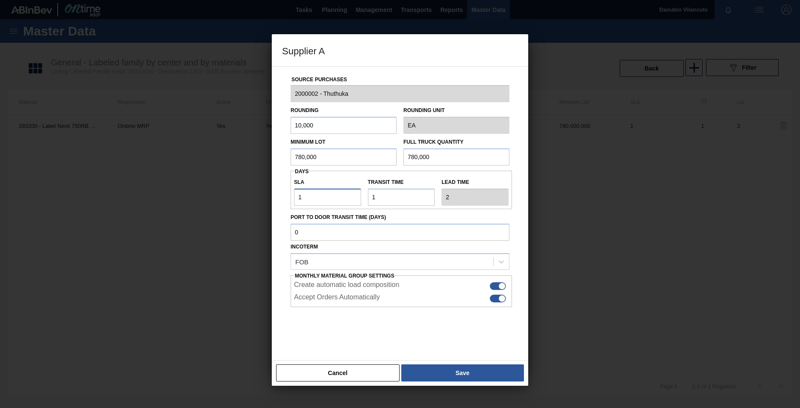
type input "NaN"
type input "0"
type input "1"
type input "0"
click at [462, 373] on button "Save" at bounding box center [462, 372] width 123 height 17
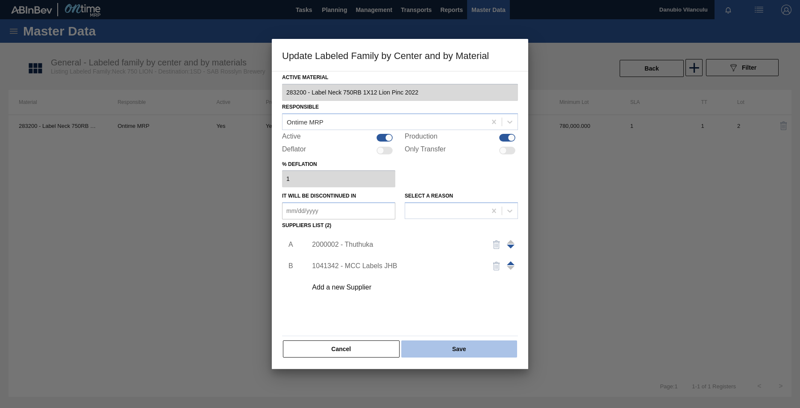
click at [451, 346] on button "Save" at bounding box center [459, 348] width 116 height 17
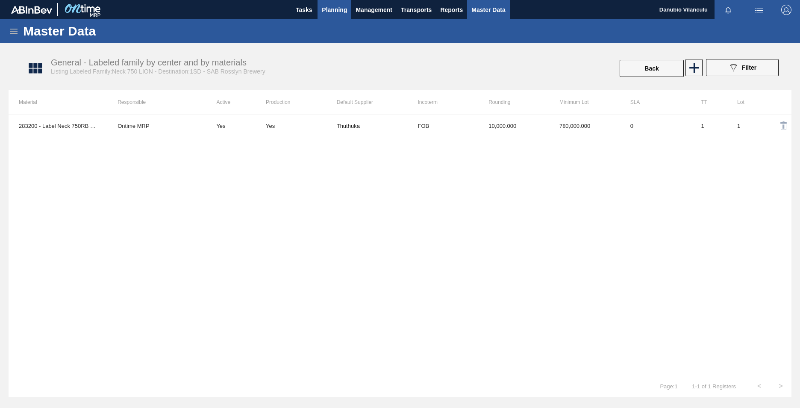
click at [327, 9] on span "Planning" at bounding box center [334, 10] width 25 height 10
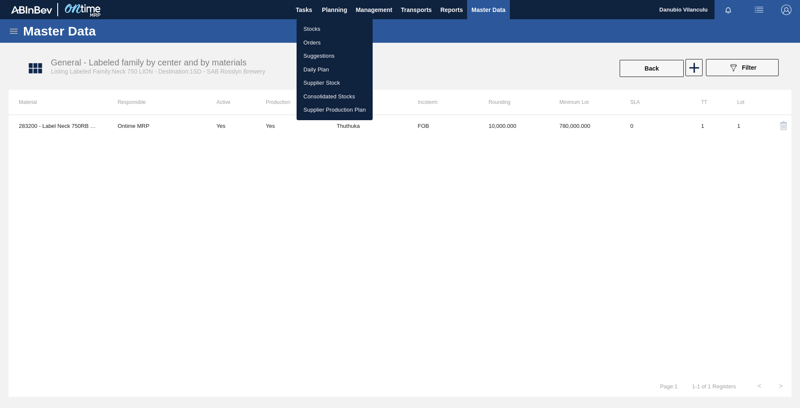
click at [315, 30] on li "Stocks" at bounding box center [335, 29] width 76 height 14
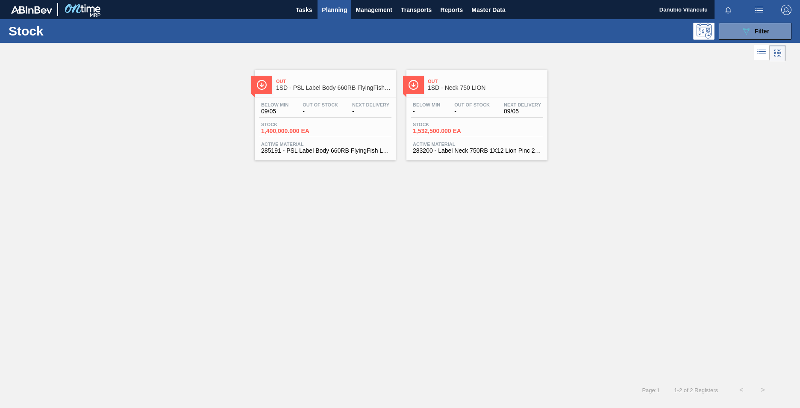
click at [463, 117] on div "Below Min - Out Of Stock - Next Delivery 09/05" at bounding box center [477, 109] width 133 height 15
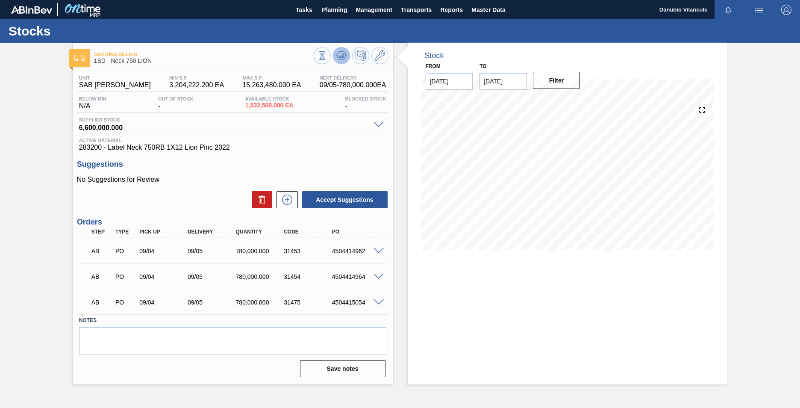
click at [343, 62] on button at bounding box center [341, 55] width 17 height 17
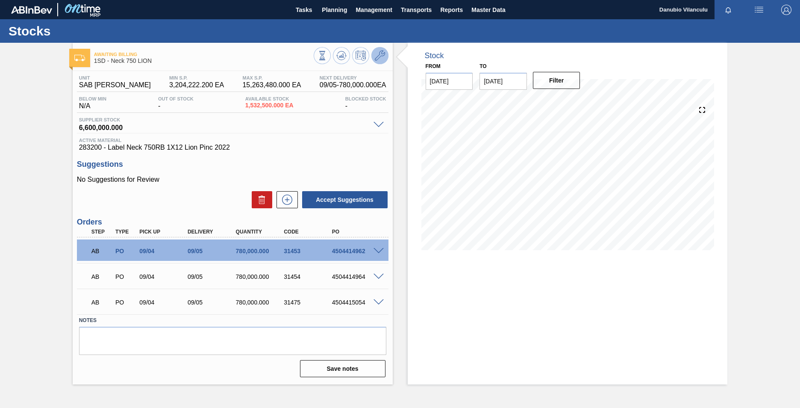
click at [379, 58] on icon at bounding box center [380, 55] width 10 height 10
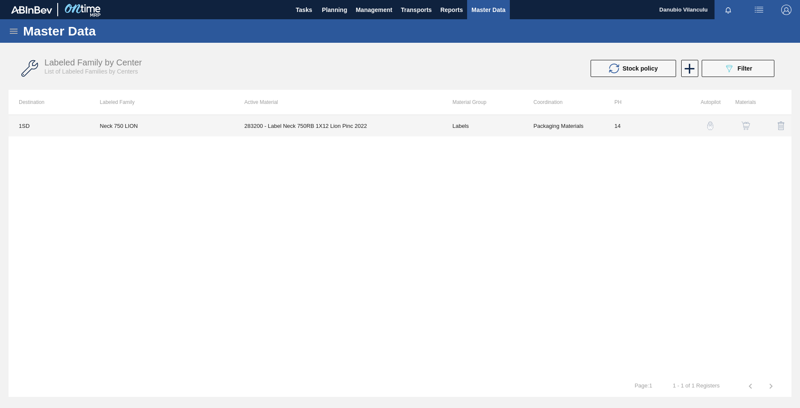
click at [282, 127] on td "283200 - Label Neck 750RB 1X12 Lion Pinc 2022" at bounding box center [338, 125] width 208 height 21
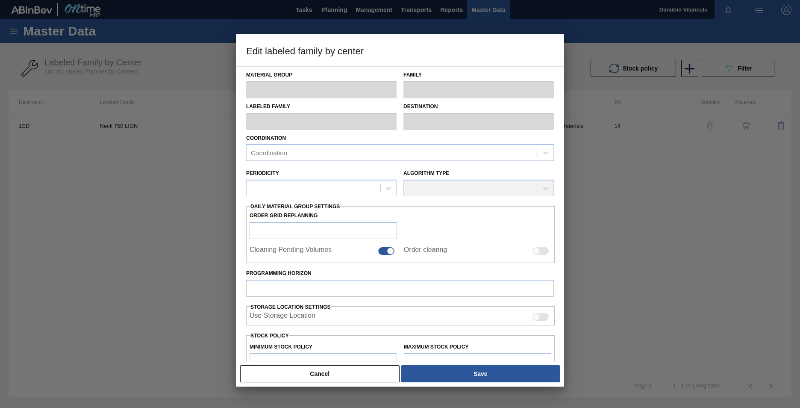
type input "Labels"
type input "750"
type input "Neck 750 LION"
type input "1SD - SAB [PERSON_NAME]"
type input "14"
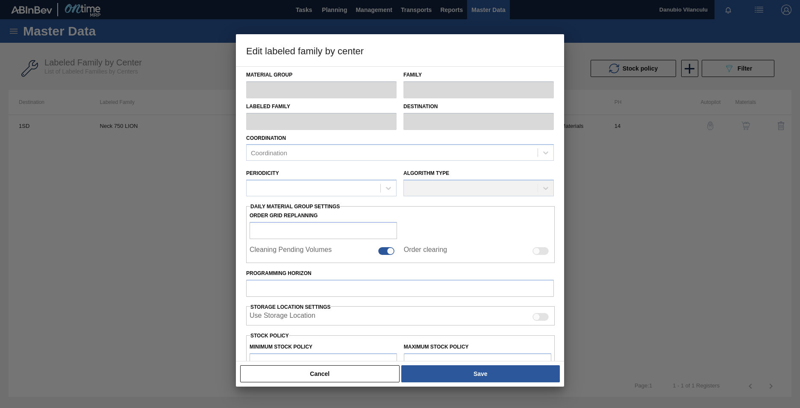
type input "3,204,222.2"
type input "15,263,480"
type input "100"
type input "15,263,480.000"
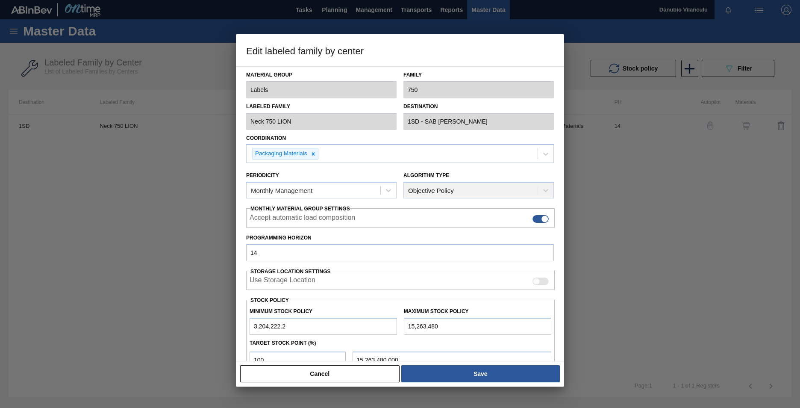
drag, startPoint x: 309, startPoint y: 327, endPoint x: 237, endPoint y: 329, distance: 72.7
click at [237, 329] on div "Material Group Labels Family 750 Labeled Family Neck 750 LION Destination 1SD -…" at bounding box center [400, 213] width 328 height 295
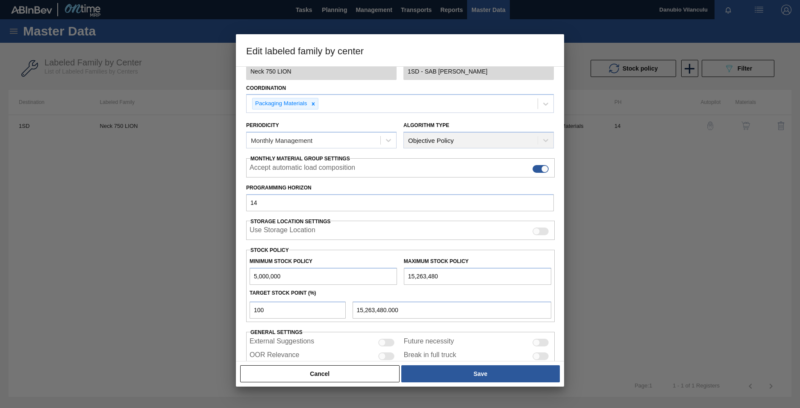
scroll to position [85, 0]
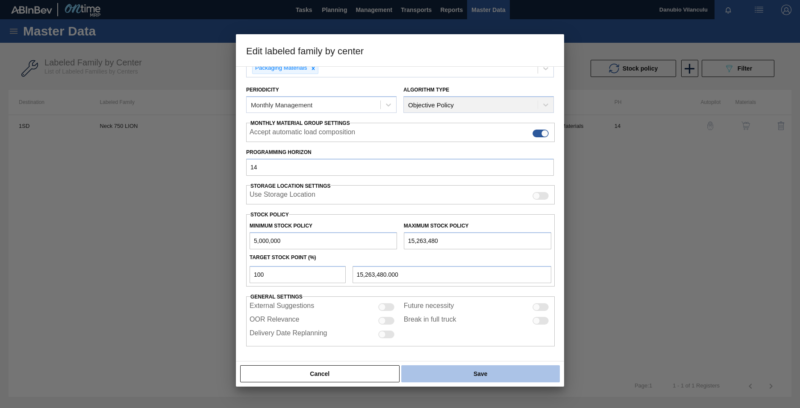
type input "5,000,000"
click at [486, 370] on button "Save" at bounding box center [480, 373] width 159 height 17
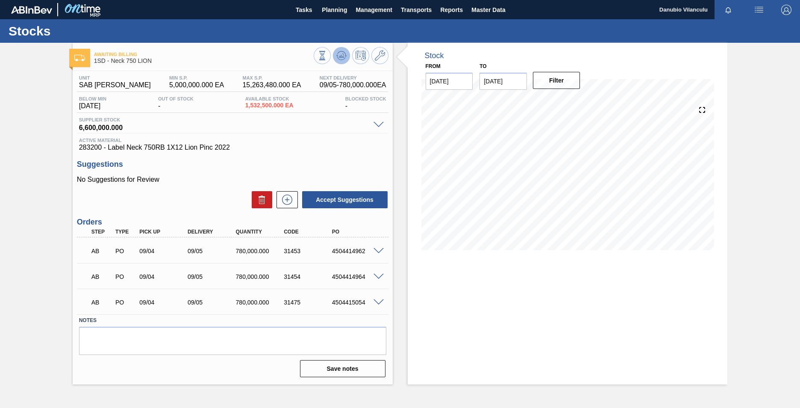
click at [345, 59] on icon at bounding box center [341, 55] width 10 height 10
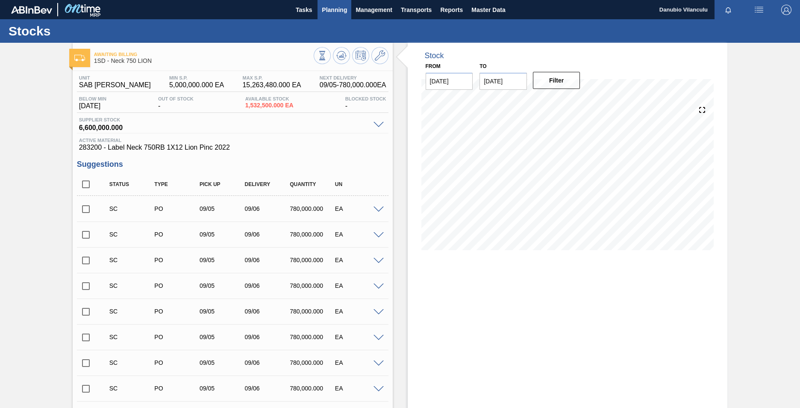
click at [330, 11] on span "Planning" at bounding box center [334, 10] width 25 height 10
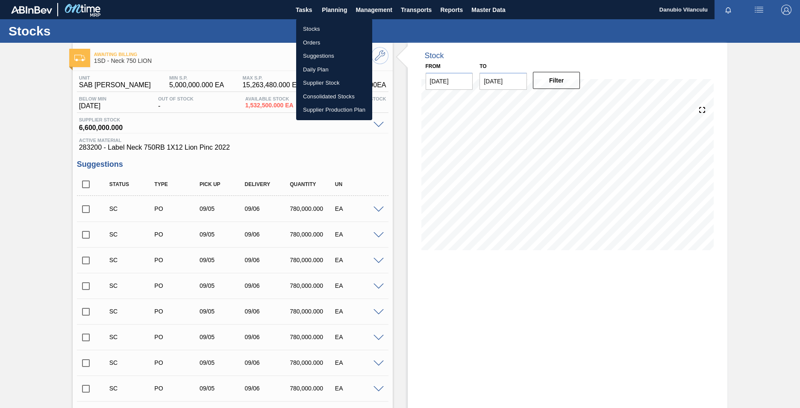
click at [489, 11] on div at bounding box center [400, 204] width 800 height 408
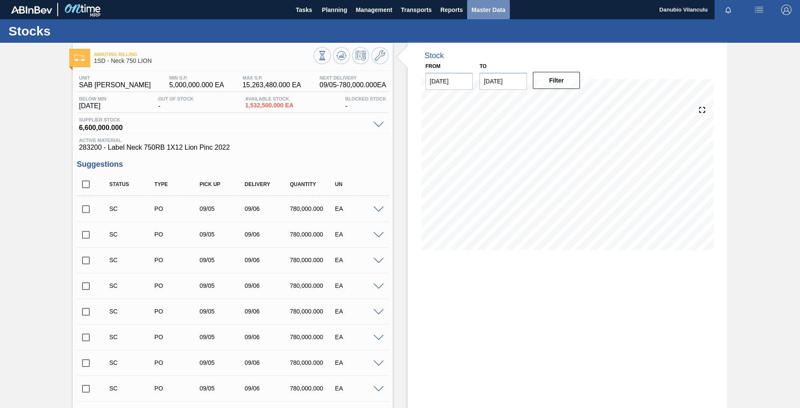
click at [486, 7] on span "Master Data" at bounding box center [489, 10] width 34 height 10
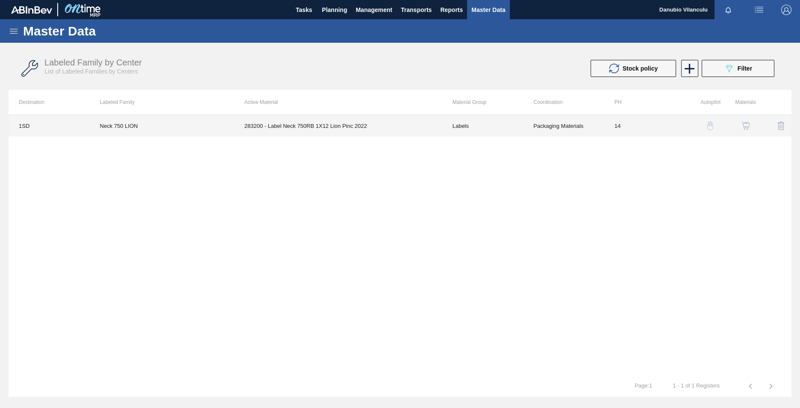
click at [353, 128] on td "283200 - Label Neck 750RB 1X12 Lion Pinc 2022" at bounding box center [338, 125] width 208 height 21
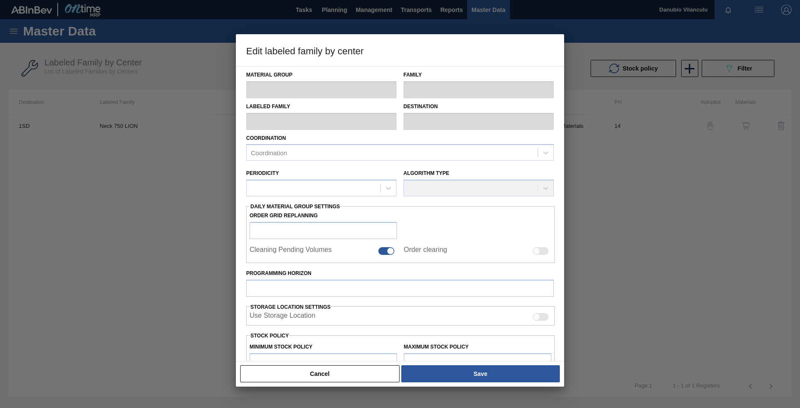
type input "Labels"
type input "750"
type input "Neck 750 LION"
type input "1SD - SAB [PERSON_NAME]"
type input "14"
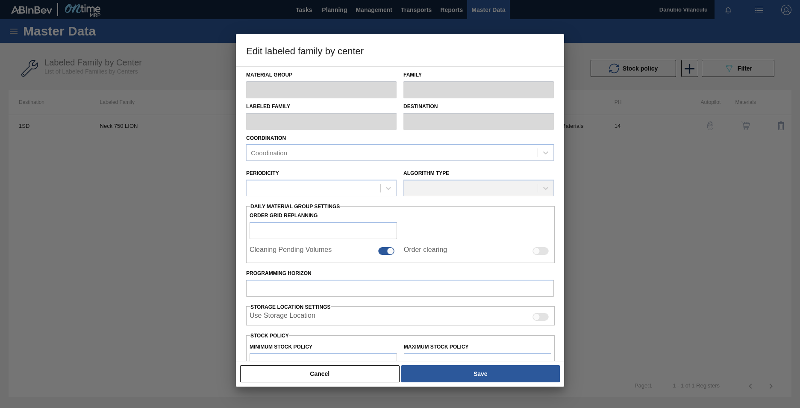
type input "5,000,000"
type input "15,263,480"
type input "100"
type input "15,263,480.000"
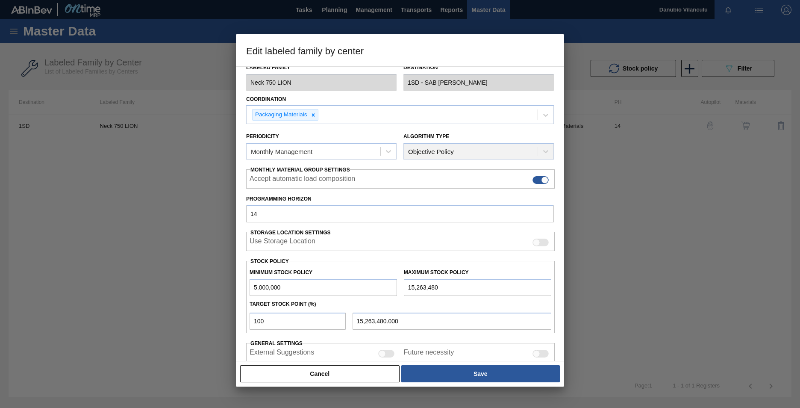
scroll to position [85, 0]
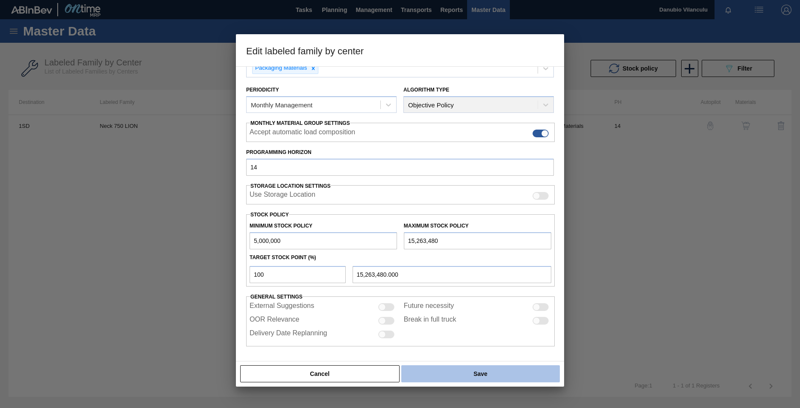
click at [442, 379] on button "Save" at bounding box center [480, 373] width 159 height 17
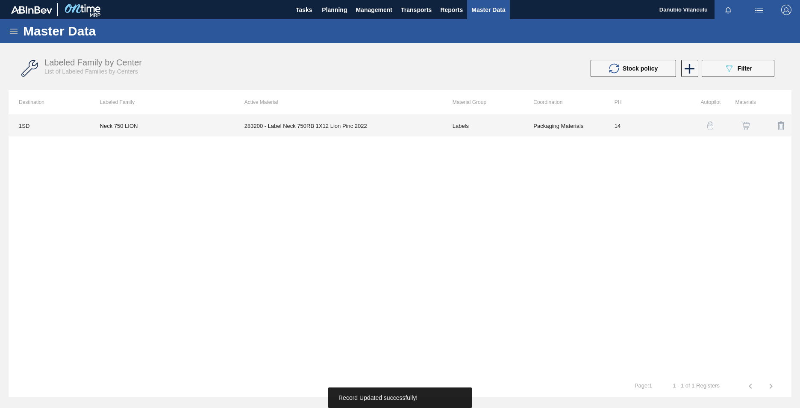
click at [328, 120] on td "283200 - Label Neck 750RB 1X12 Lion Pinc 2022" at bounding box center [338, 125] width 208 height 21
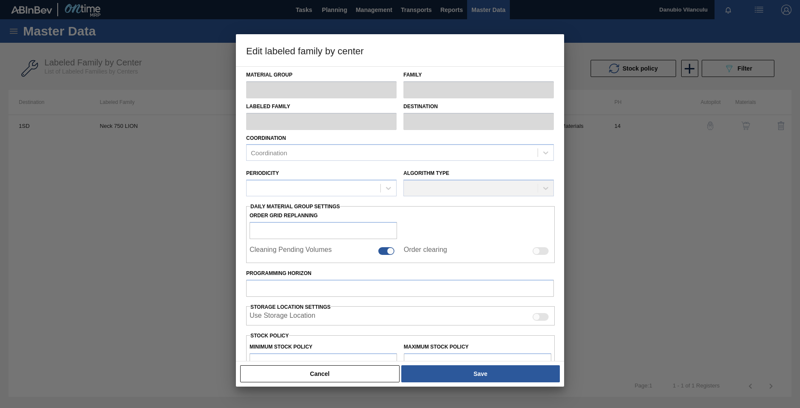
type input "Labels"
type input "750"
type input "Neck 750 LION"
type input "1SD - SAB [PERSON_NAME]"
type input "14"
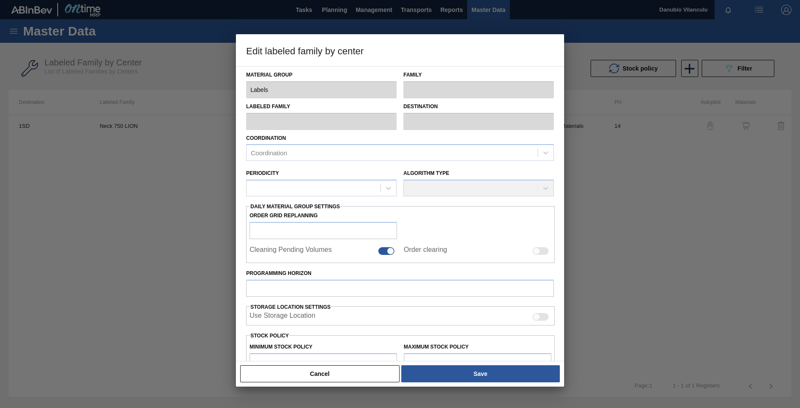
type input "5,000,000"
type input "15,263,480"
type input "100"
type input "15,263,480.000"
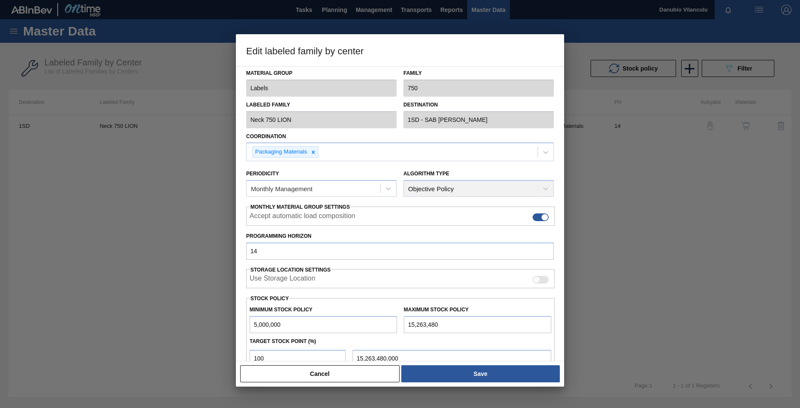
scroll to position [0, 0]
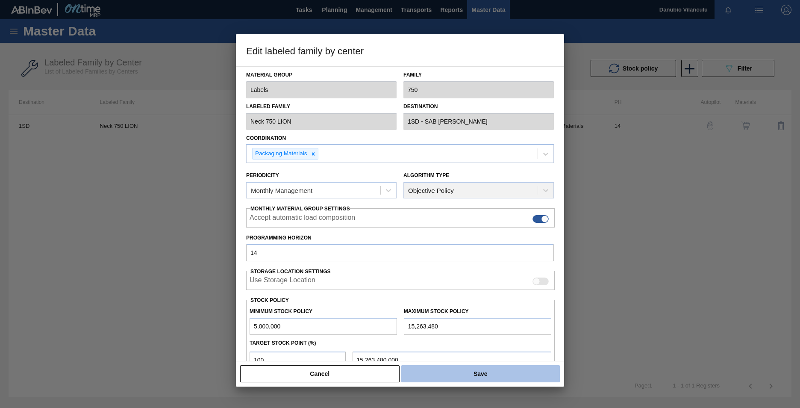
click at [438, 372] on button "Save" at bounding box center [480, 373] width 159 height 17
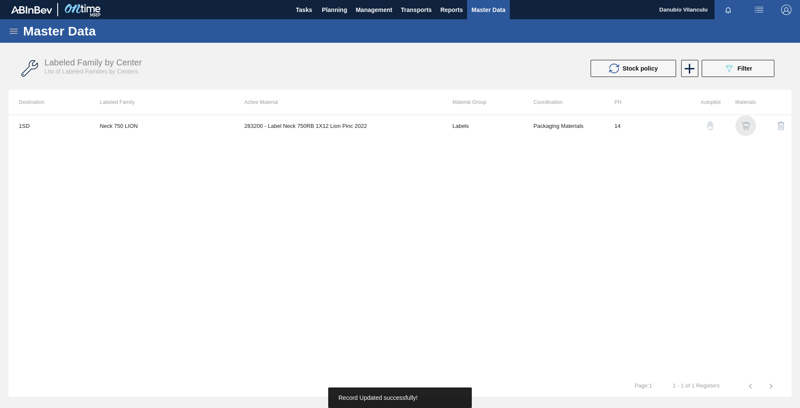
click at [746, 125] on img "button" at bounding box center [746, 125] width 9 height 9
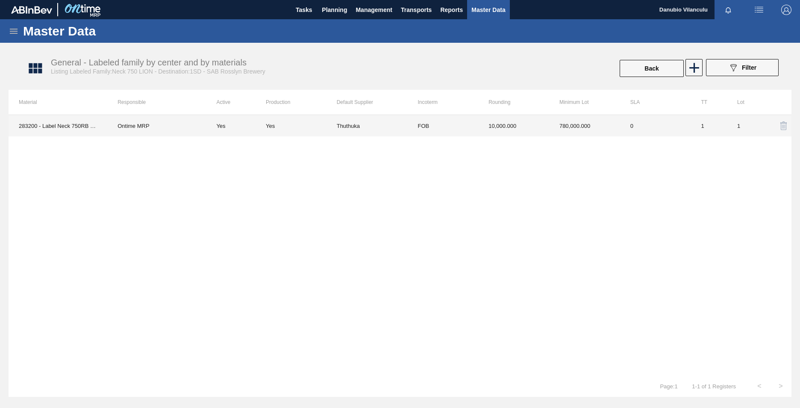
click at [331, 126] on div "Yes" at bounding box center [301, 126] width 71 height 6
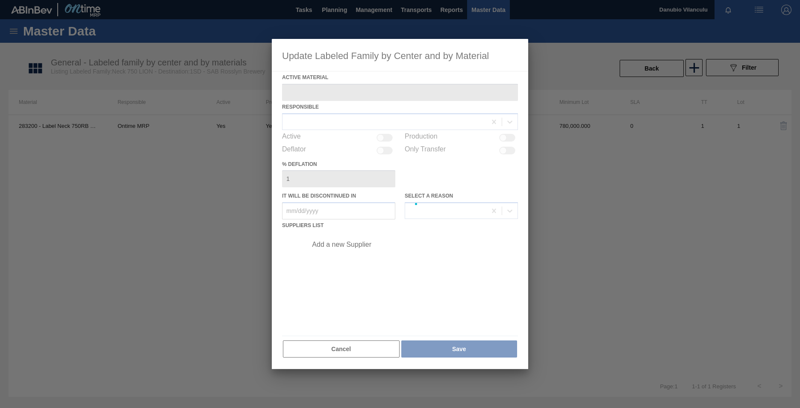
type Material "283200 - Label Neck 750RB 1X12 Lion Pinc 2022"
checkbox input "true"
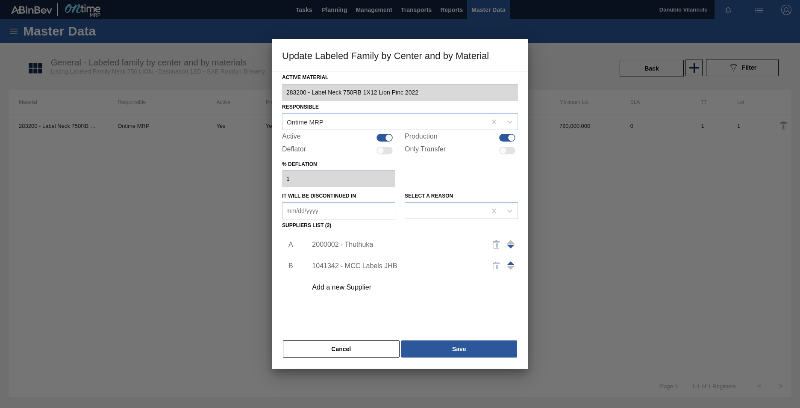
click at [512, 248] on span at bounding box center [511, 247] width 8 height 4
click at [512, 247] on span at bounding box center [511, 247] width 8 height 4
click at [352, 345] on button "Cancel" at bounding box center [341, 348] width 117 height 17
